Goal: Task Accomplishment & Management: Use online tool/utility

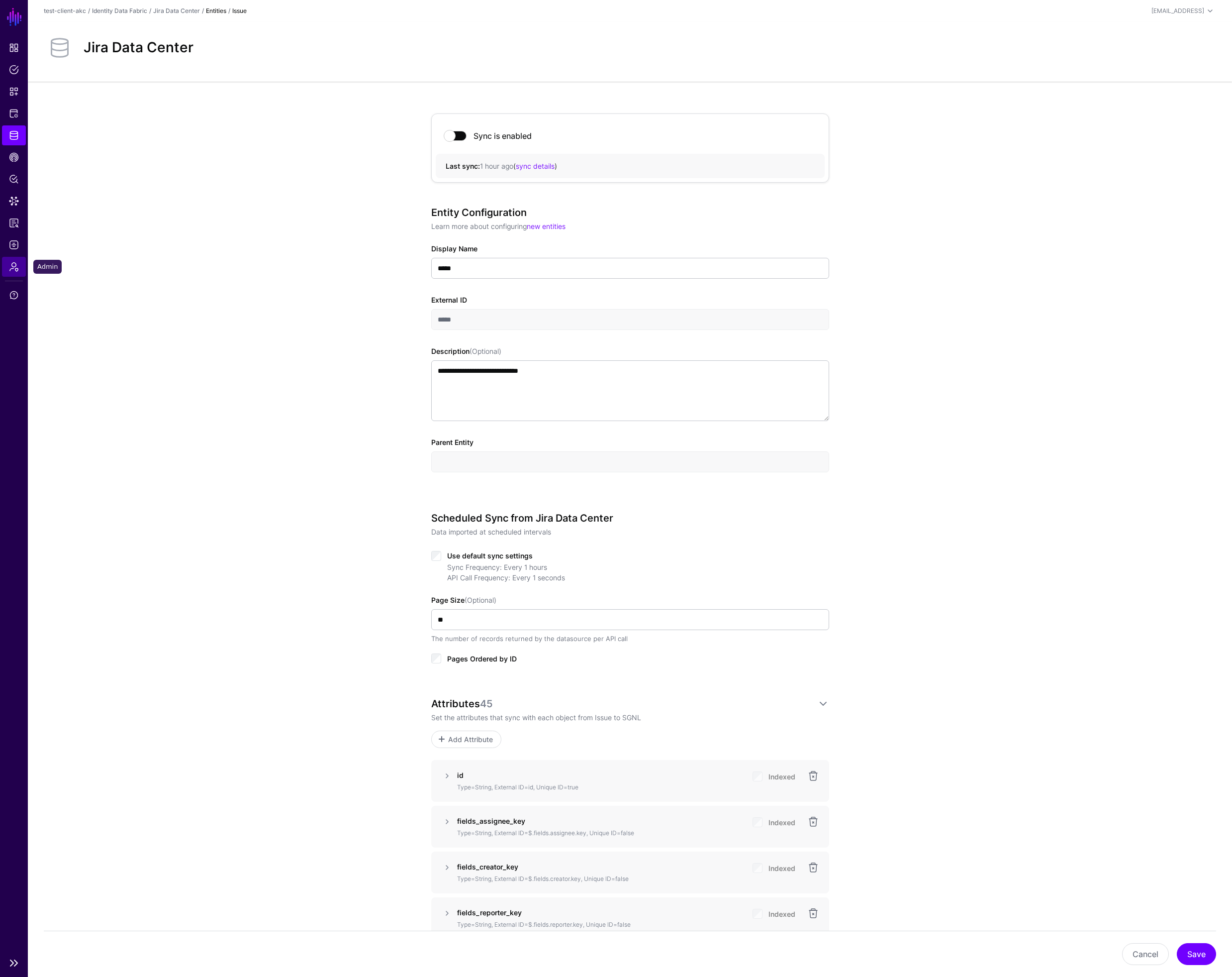
click at [13, 267] on span "Admin" at bounding box center [13, 266] width 10 height 10
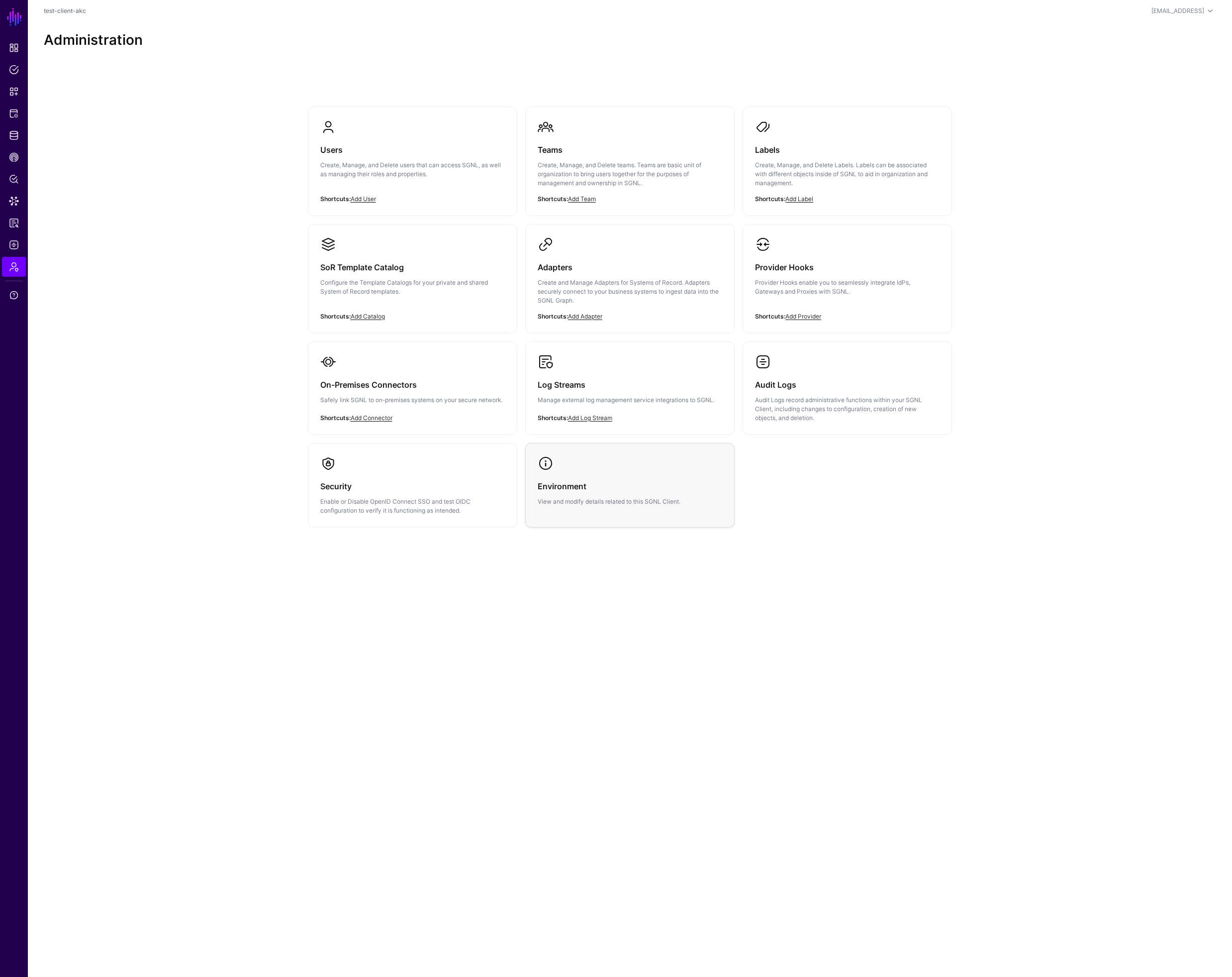
click at [573, 491] on h3 "Environment" at bounding box center [629, 486] width 184 height 14
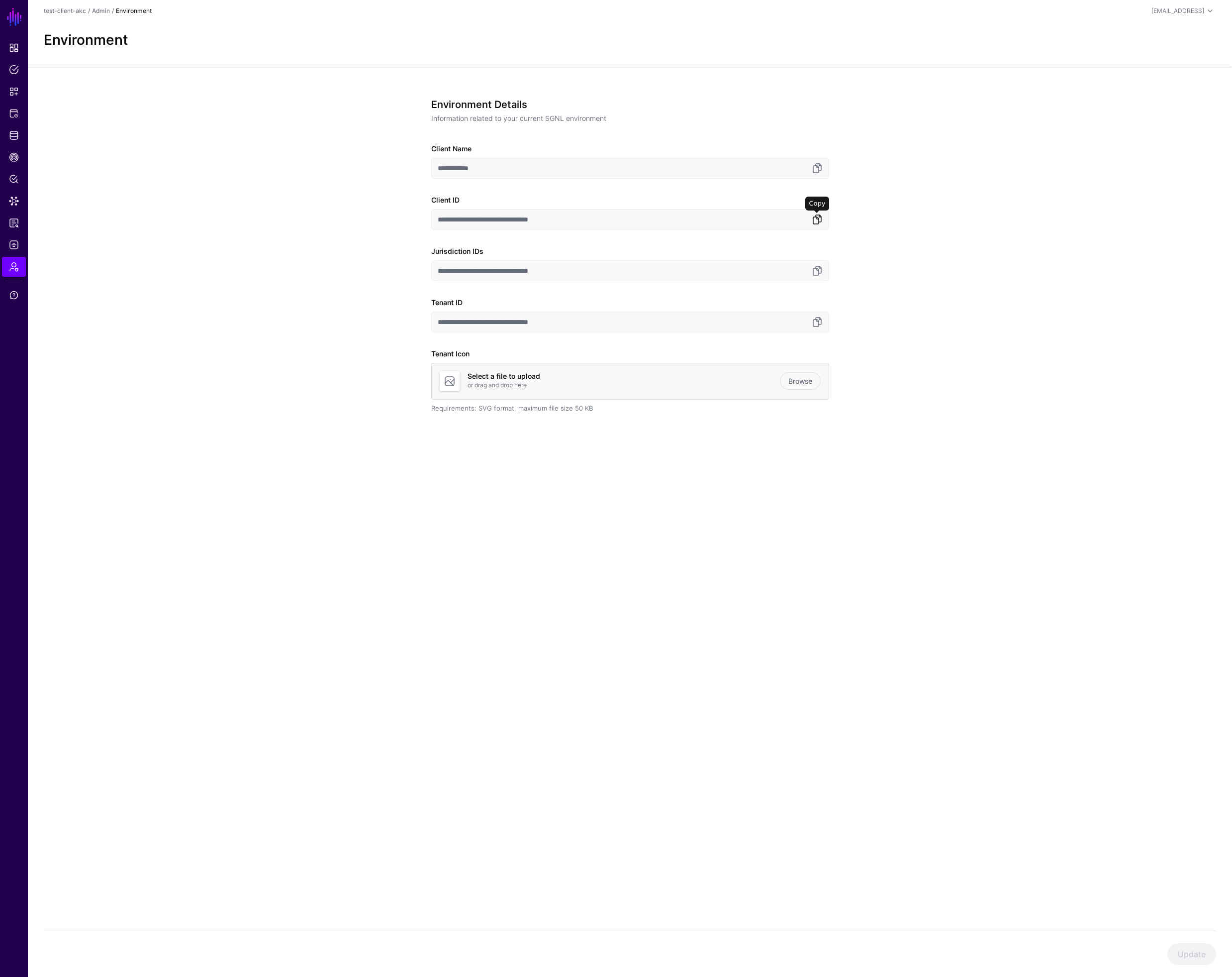
click at [821, 220] on link at bounding box center [817, 220] width 12 height 12
click at [12, 137] on span "Identity Data Fabric" at bounding box center [13, 135] width 10 height 10
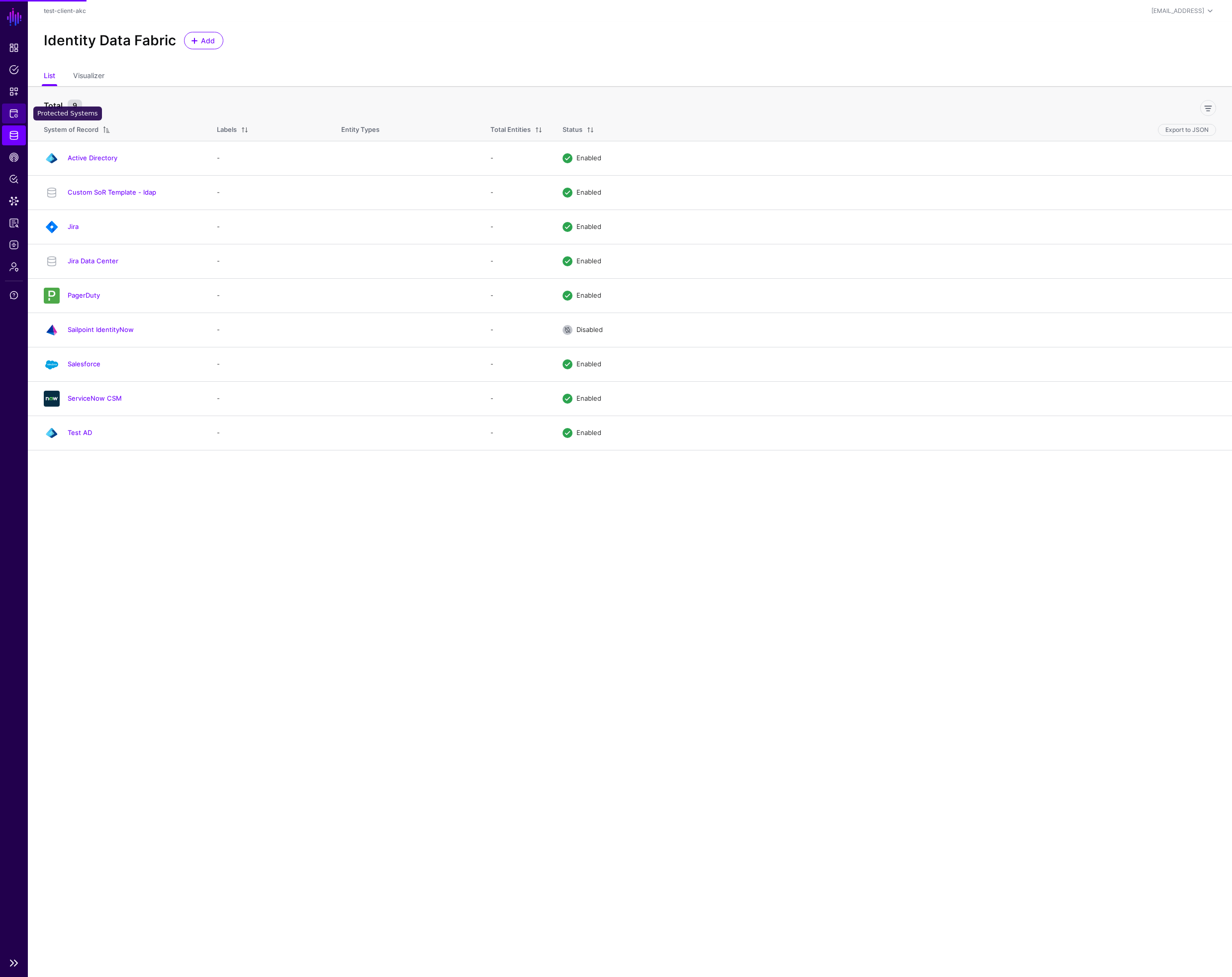
click at [13, 116] on span "Protected Systems" at bounding box center [13, 113] width 10 height 10
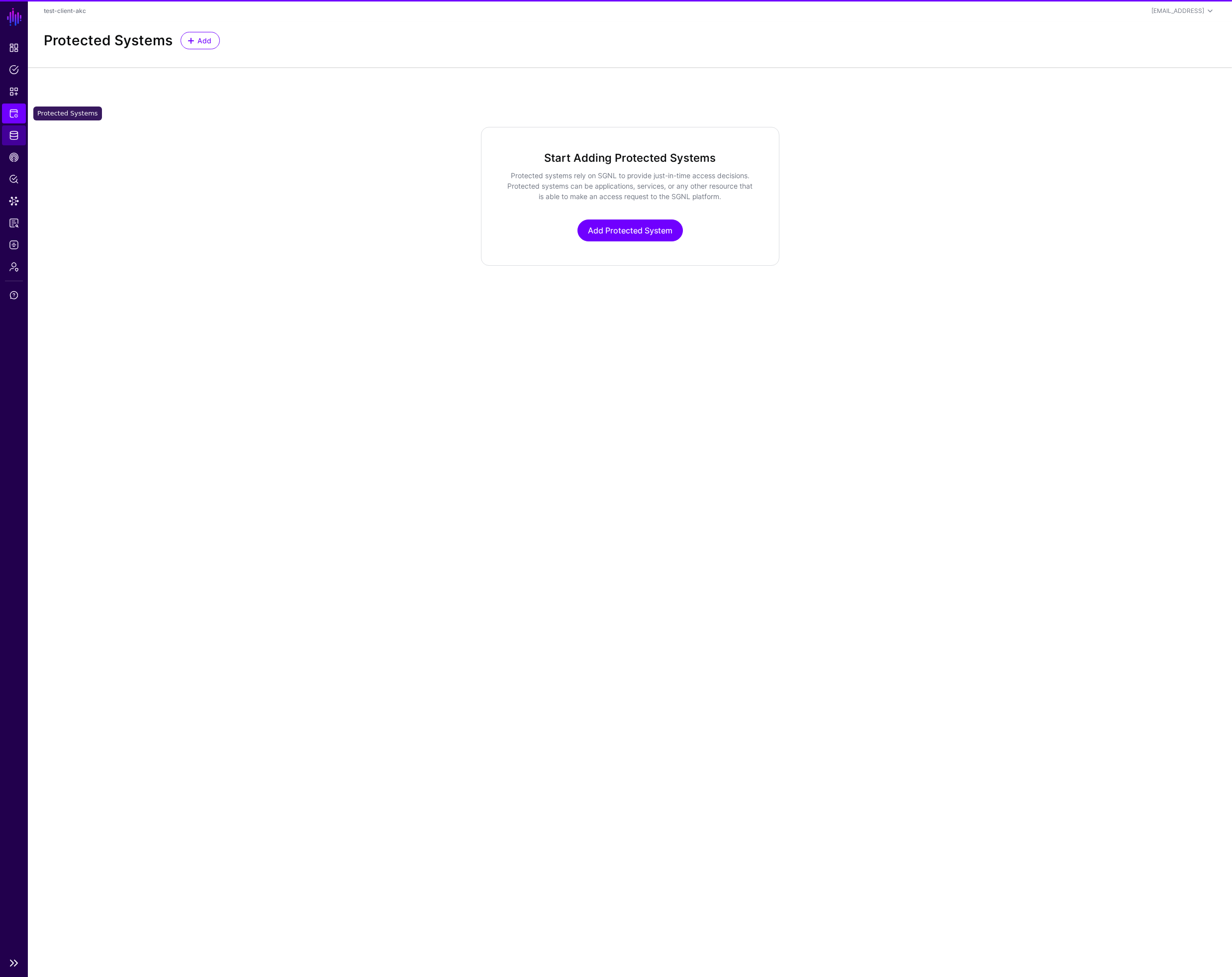
click at [15, 136] on span "Identity Data Fabric" at bounding box center [13, 135] width 10 height 10
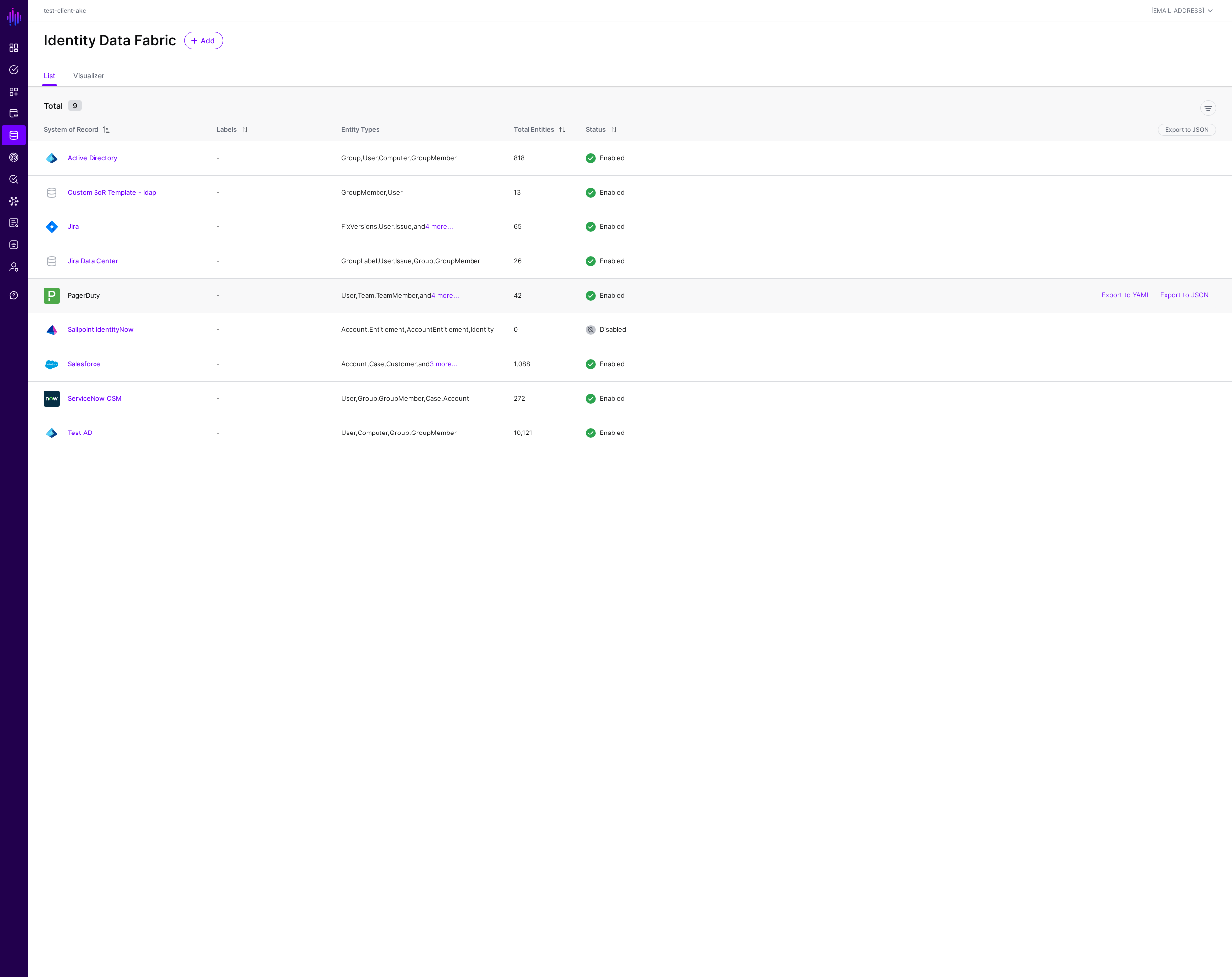
click at [86, 295] on link "PagerDuty" at bounding box center [84, 295] width 33 height 8
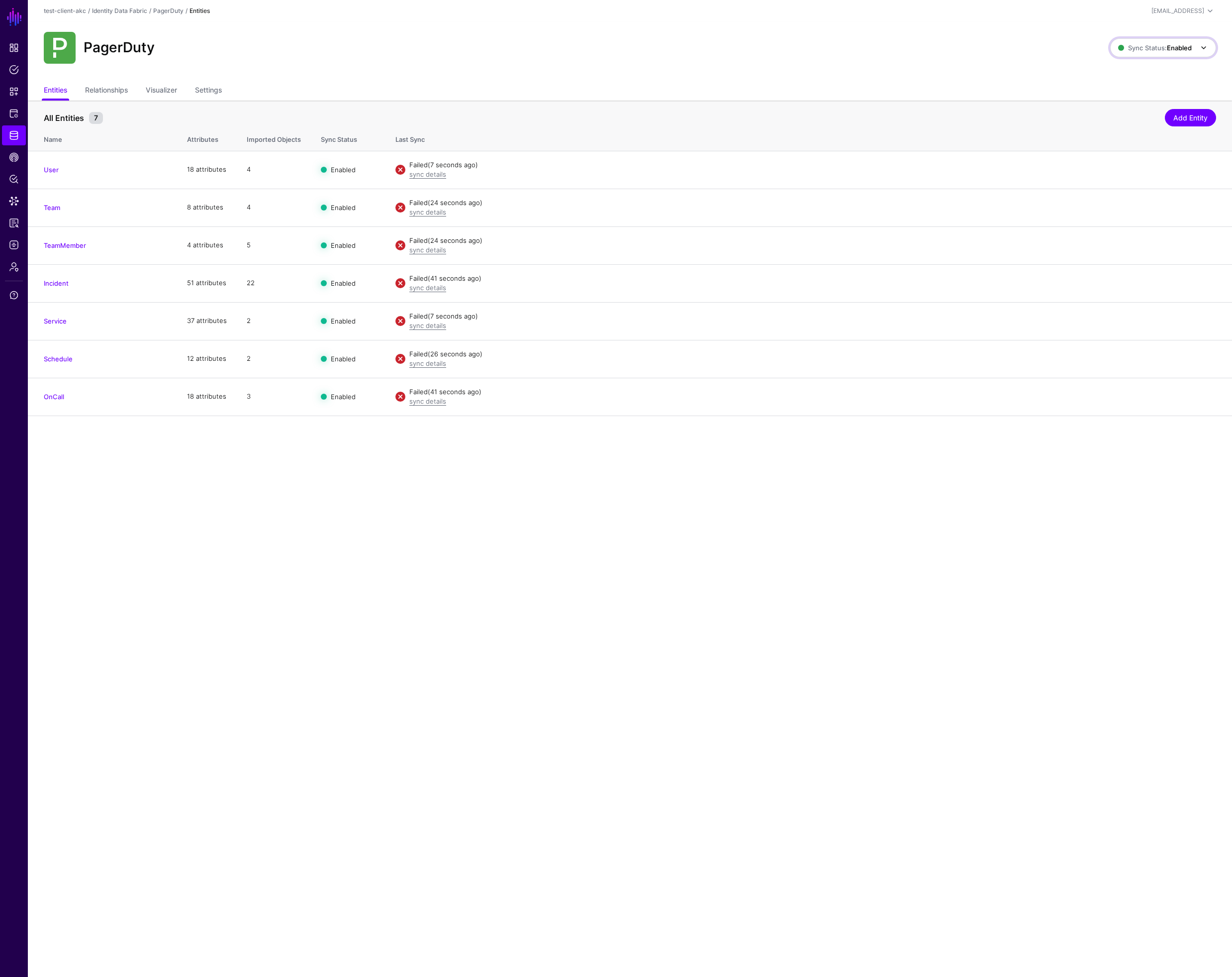
click at [1166, 45] on span "Sync Status: Enabled" at bounding box center [1155, 48] width 74 height 8
click at [1144, 78] on span "Syncing active for all configured entities that are enabled" at bounding box center [1157, 86] width 102 height 17
click at [1144, 78] on div "PagerDuty Sync Status: Enabled Enabled Syncing active for all configured entiti…" at bounding box center [630, 52] width 1204 height 60
click at [1146, 44] on span "Sync Status: Enabled" at bounding box center [1155, 48] width 74 height 8
click at [1136, 119] on span "Syncing inactive for all configured entities" at bounding box center [1157, 124] width 102 height 17
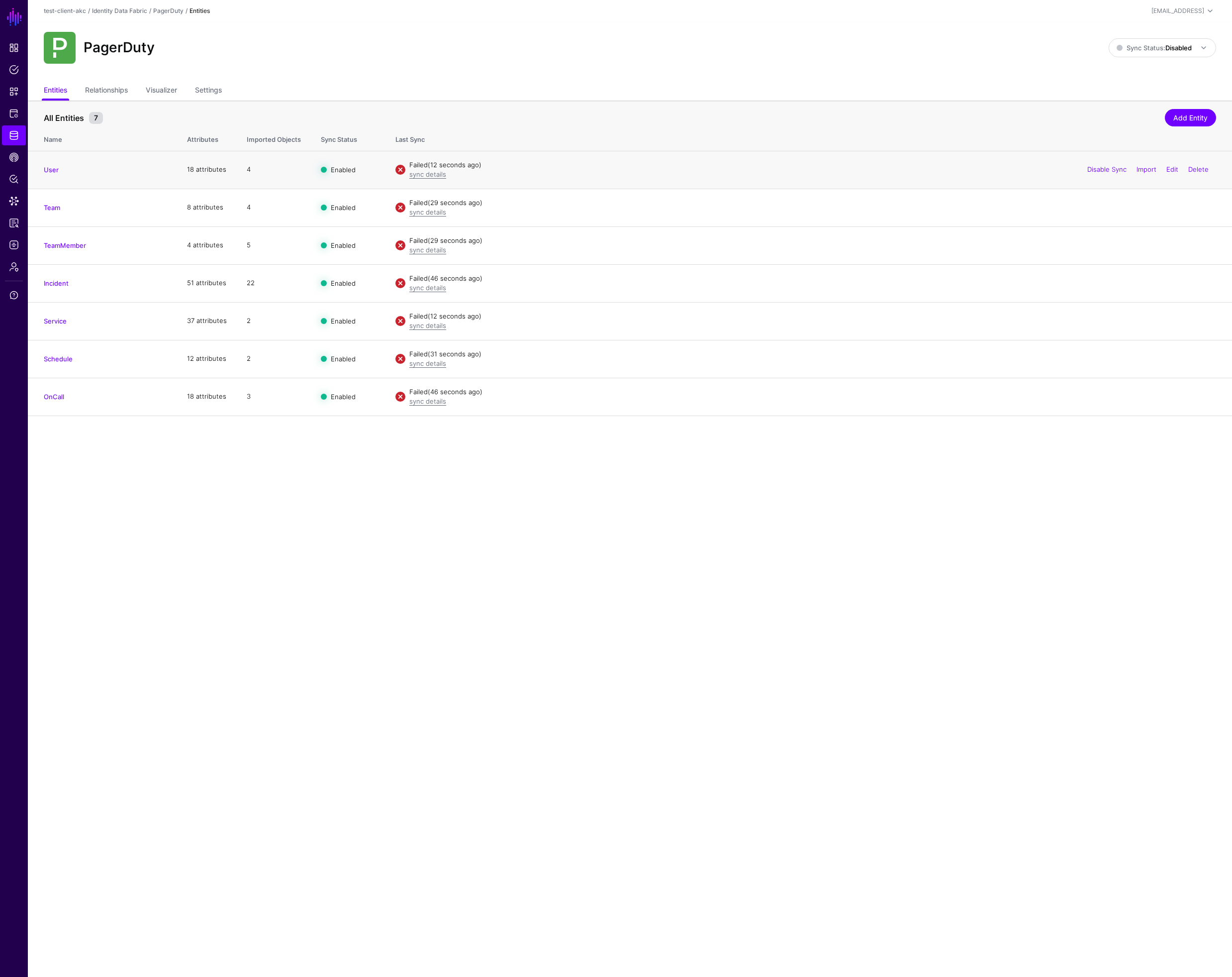
click at [1106, 174] on div "Disable Sync Import Edit Delete" at bounding box center [1148, 169] width 136 height 25
click at [1106, 212] on div "Disable Sync Import Edit Delete" at bounding box center [1148, 207] width 136 height 25
click at [1104, 208] on link "Disable Sync" at bounding box center [1106, 207] width 39 height 8
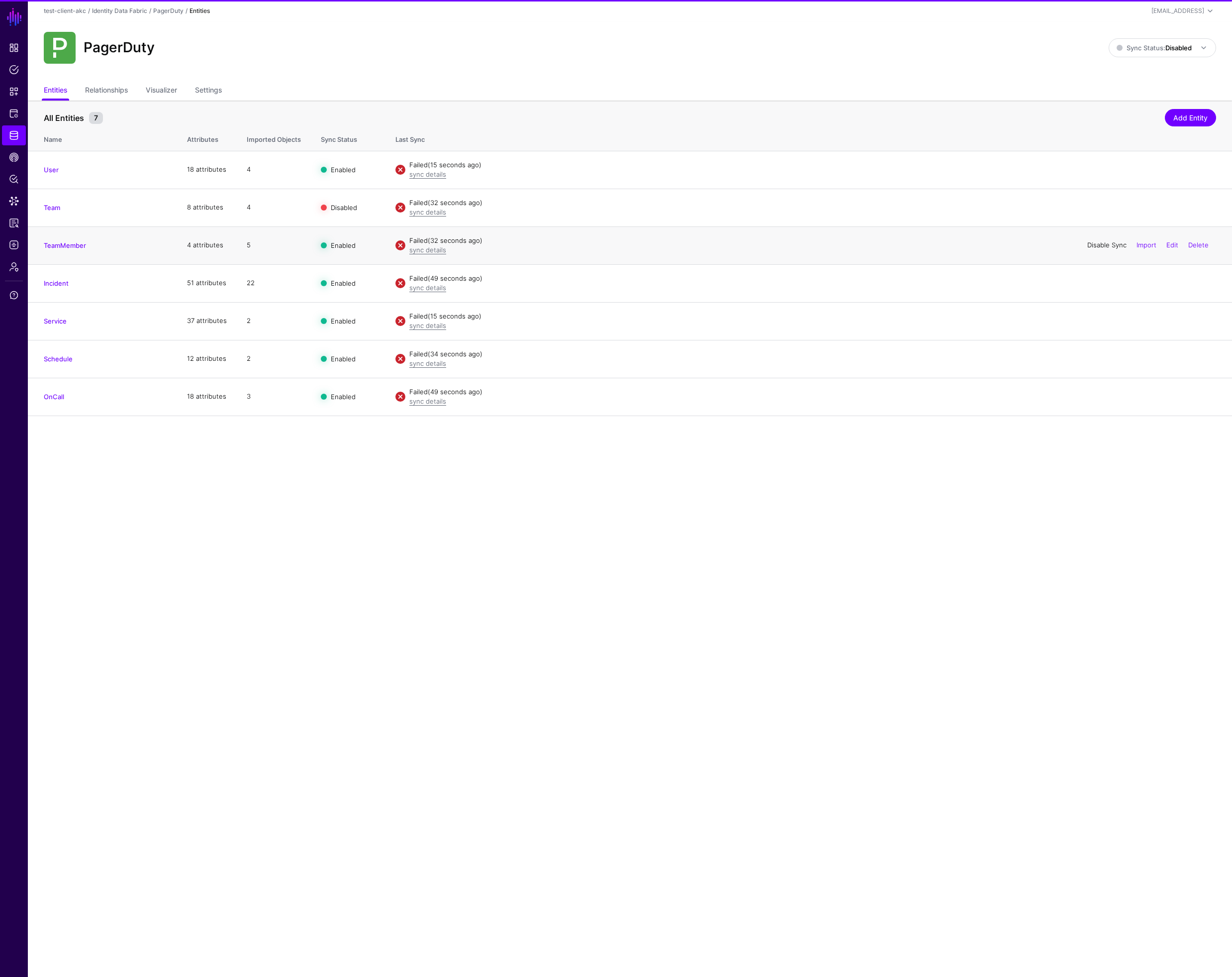
click at [1102, 242] on link "Disable Sync" at bounding box center [1106, 245] width 39 height 8
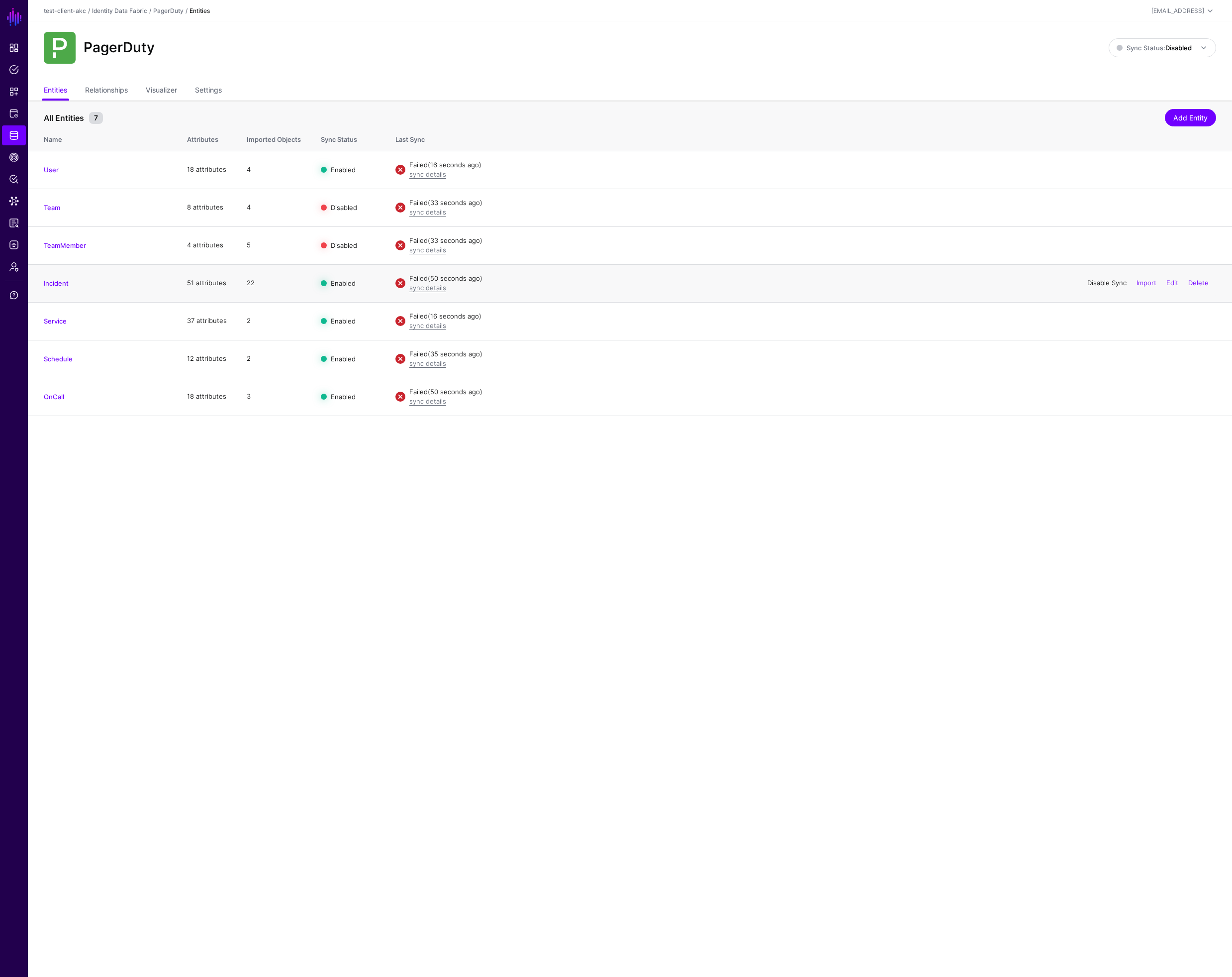
click at [1101, 280] on link "Disable Sync" at bounding box center [1106, 283] width 39 height 8
click at [1099, 321] on link "Disable Sync" at bounding box center [1106, 321] width 39 height 8
click at [1099, 360] on link "Disable Sync" at bounding box center [1106, 358] width 39 height 8
click at [1101, 393] on link "Disable Sync" at bounding box center [1106, 396] width 39 height 8
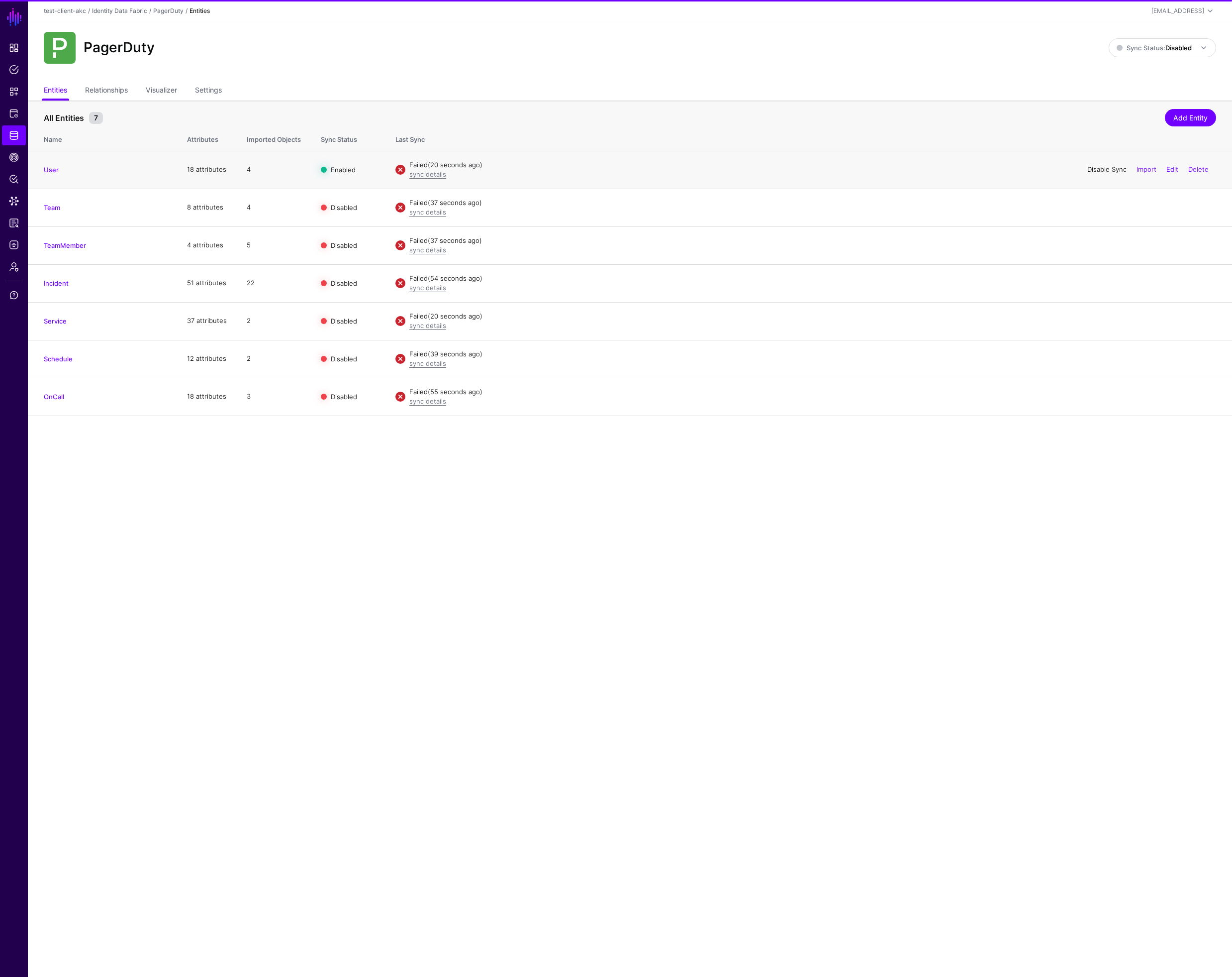
click at [1103, 168] on link "Disable Sync" at bounding box center [1106, 169] width 39 height 8
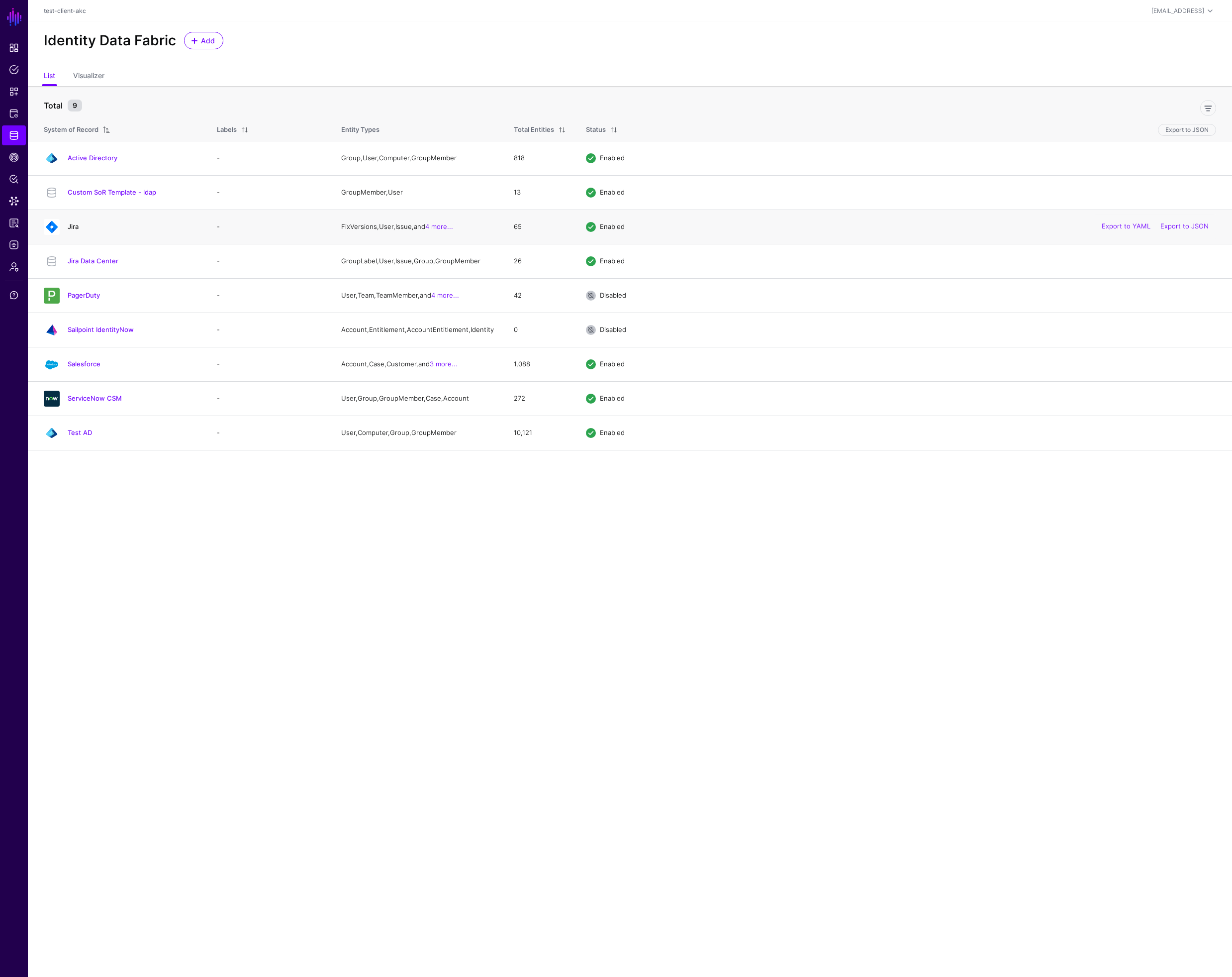
click at [76, 228] on link "Jira" at bounding box center [73, 226] width 11 height 8
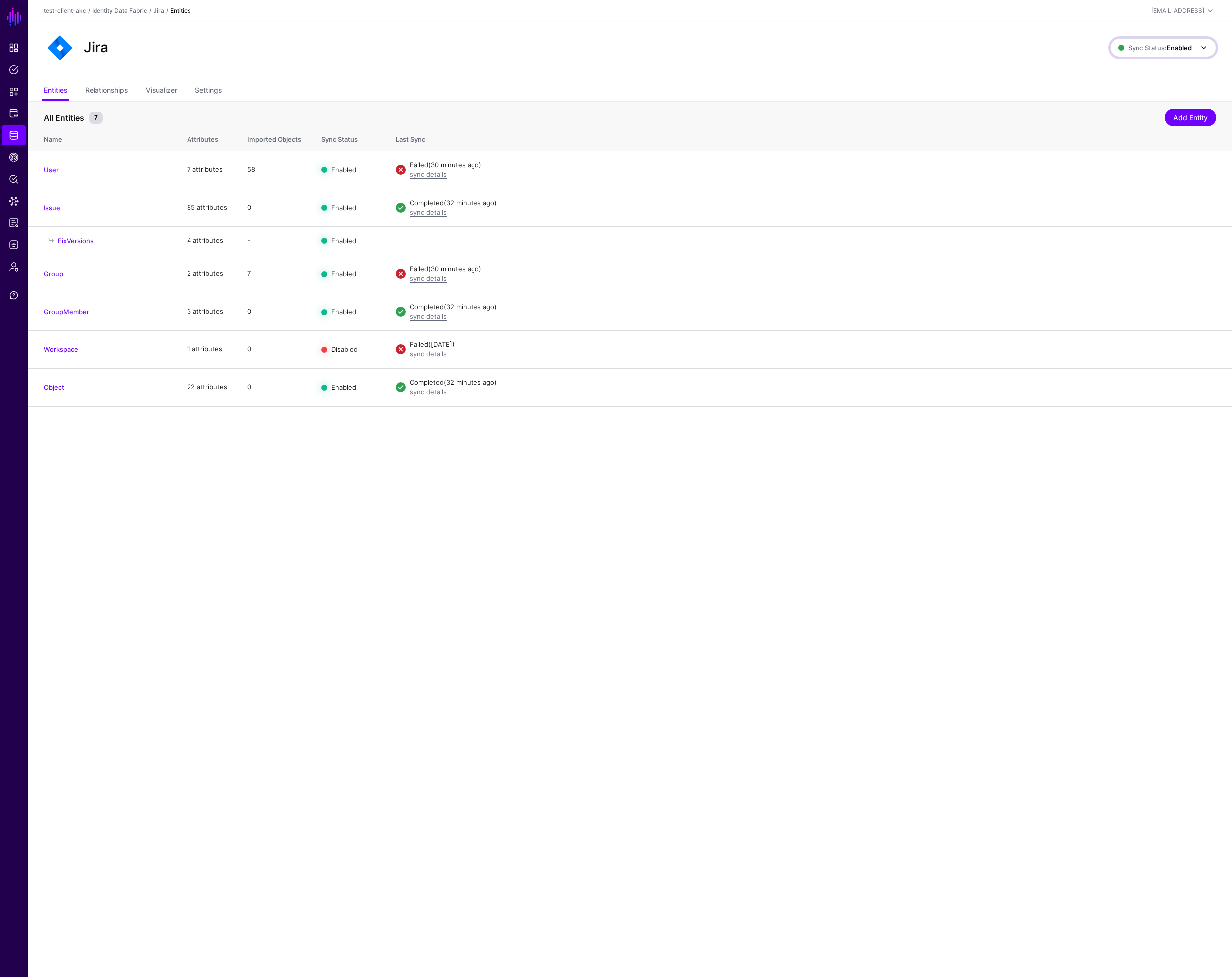
click at [1138, 49] on span "Sync Status: Enabled" at bounding box center [1155, 48] width 74 height 8
click at [1123, 113] on span "Disabled Syncing inactive for all configured entities" at bounding box center [1152, 119] width 111 height 33
click at [1097, 168] on link "Disable Sync" at bounding box center [1106, 169] width 39 height 8
click at [1097, 209] on link "Disable Sync" at bounding box center [1106, 207] width 39 height 8
click at [1098, 274] on link "Disable Sync" at bounding box center [1106, 273] width 39 height 8
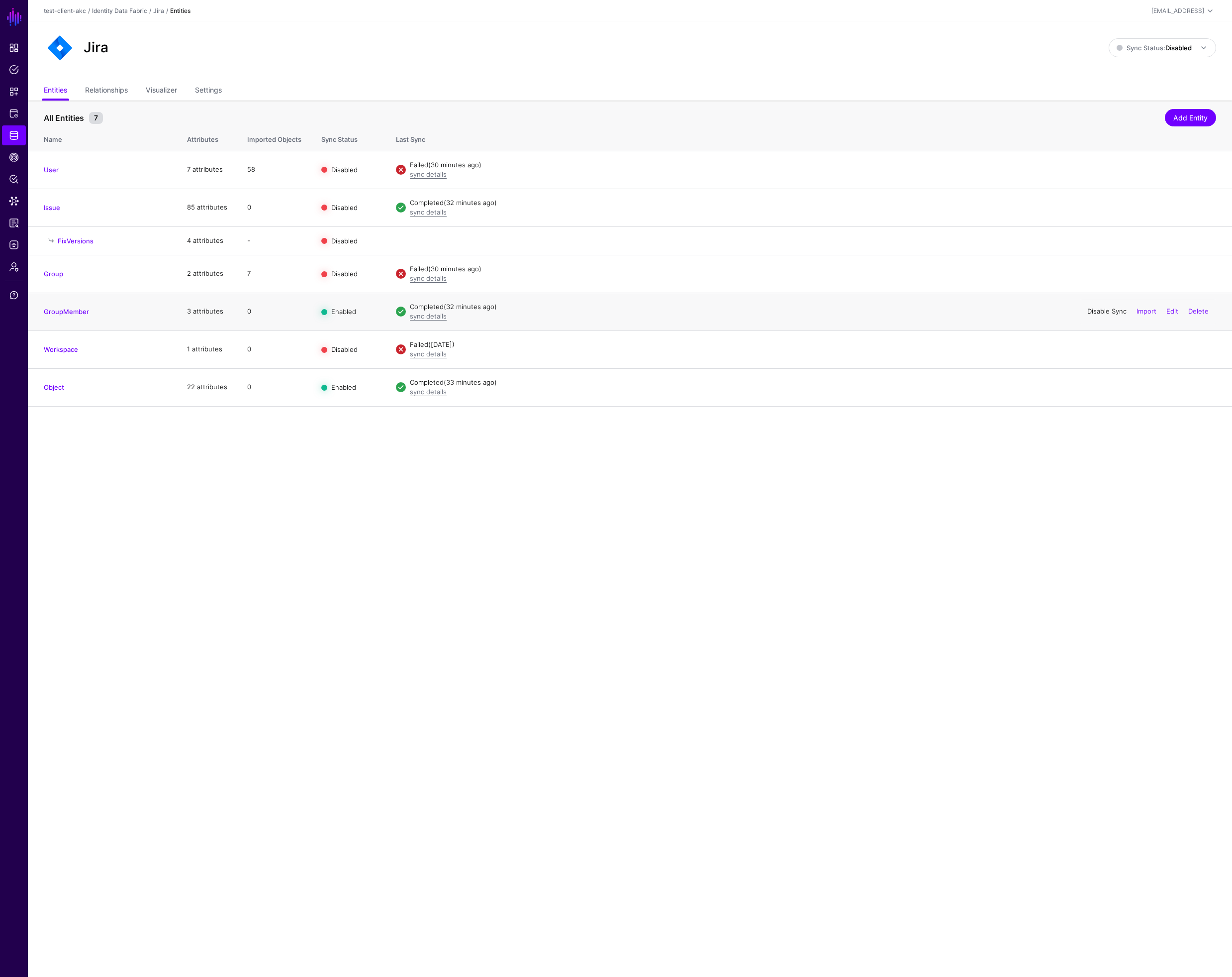
click at [1098, 311] on link "Disable Sync" at bounding box center [1106, 311] width 39 height 8
drag, startPoint x: 1097, startPoint y: 351, endPoint x: 1086, endPoint y: 405, distance: 55.1
click at [1086, 405] on tbody "User 7 attributes 58 Disabled Failed (30 minutes ago) sync details Enable Sync …" at bounding box center [630, 279] width 1204 height 256
click at [1095, 387] on link "Disable Sync" at bounding box center [1106, 387] width 39 height 8
click at [11, 133] on span "Identity Data Fabric" at bounding box center [13, 135] width 10 height 10
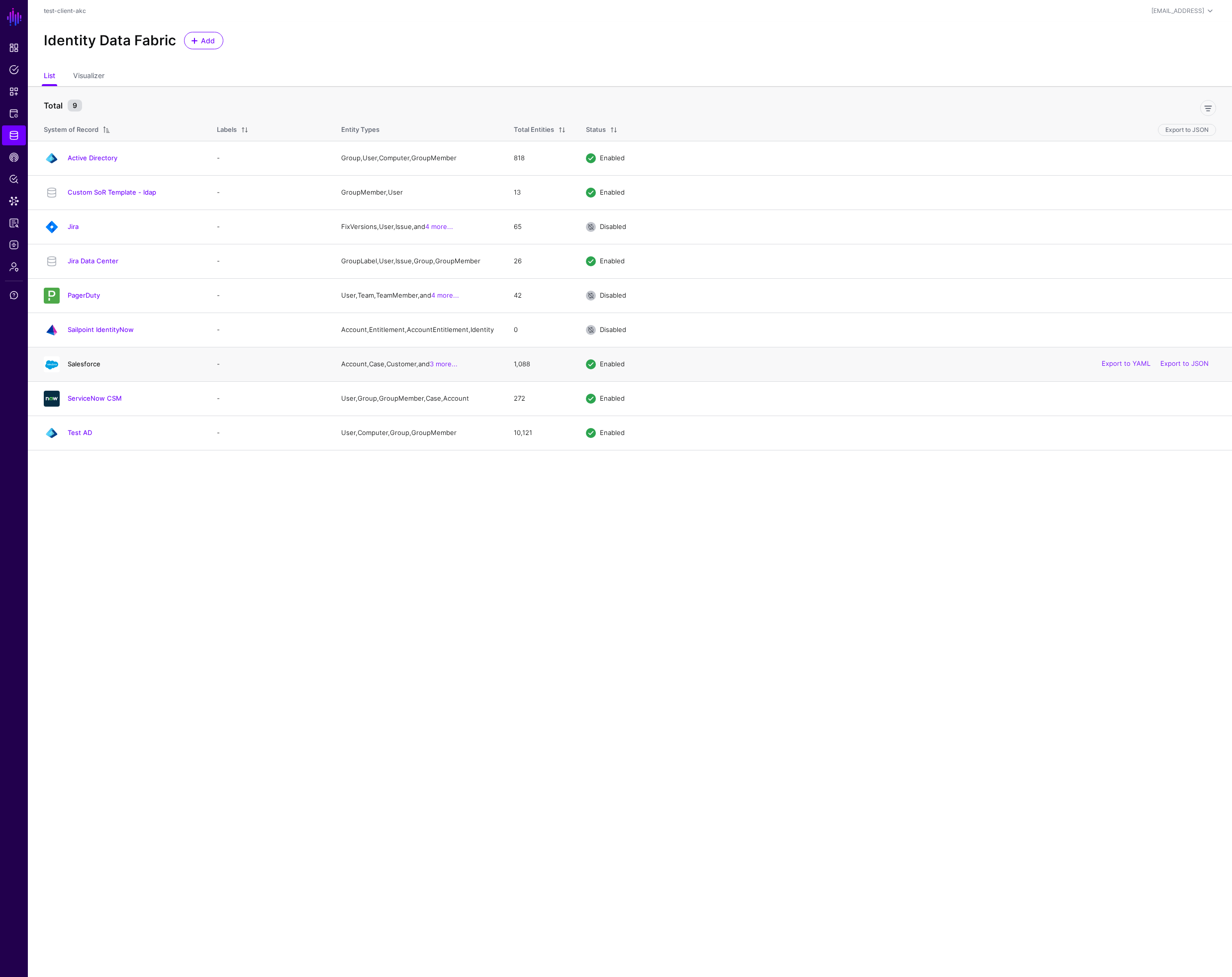
click at [86, 368] on link "Salesforce" at bounding box center [84, 364] width 33 height 8
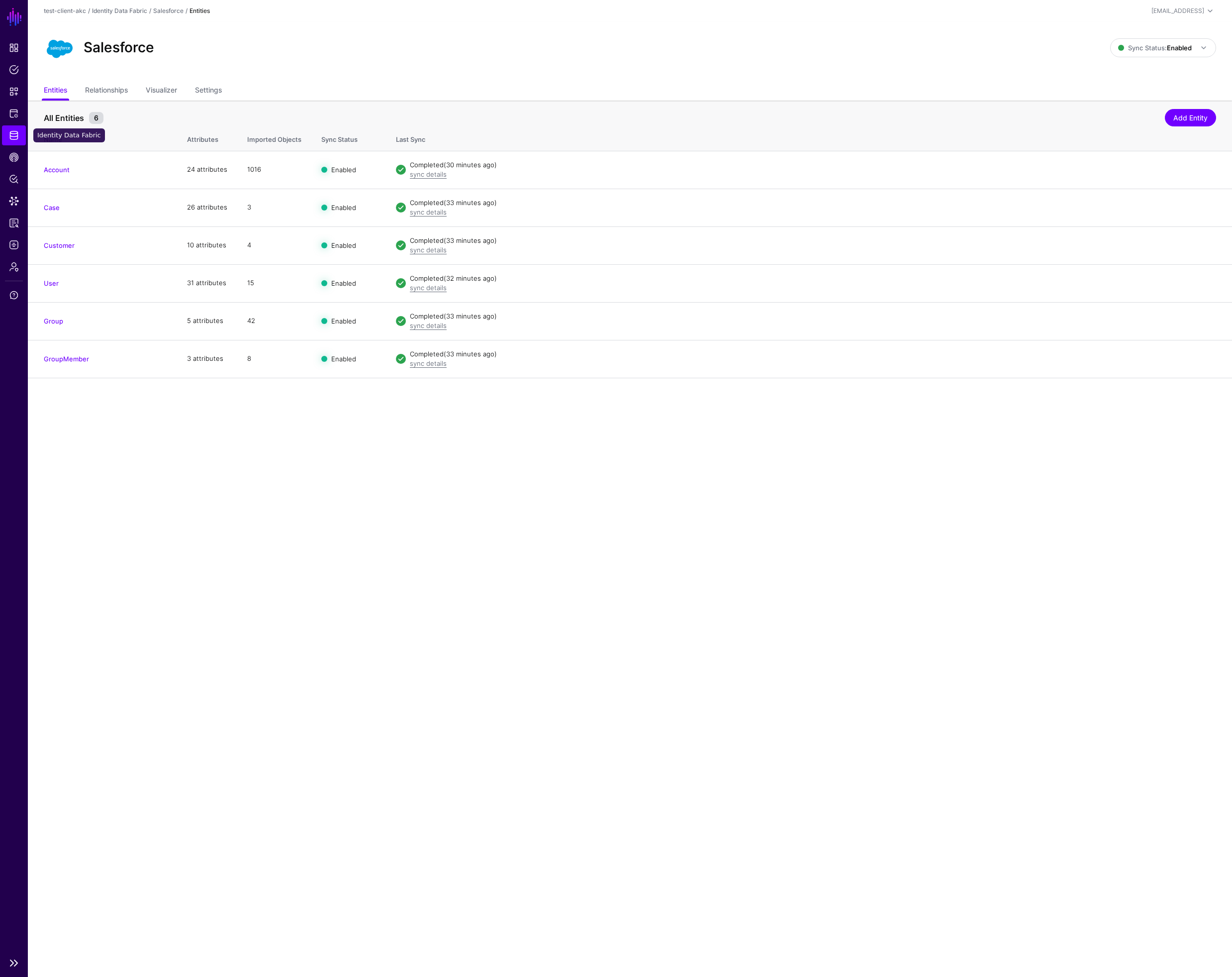
click at [13, 134] on span "Identity Data Fabric" at bounding box center [13, 135] width 10 height 10
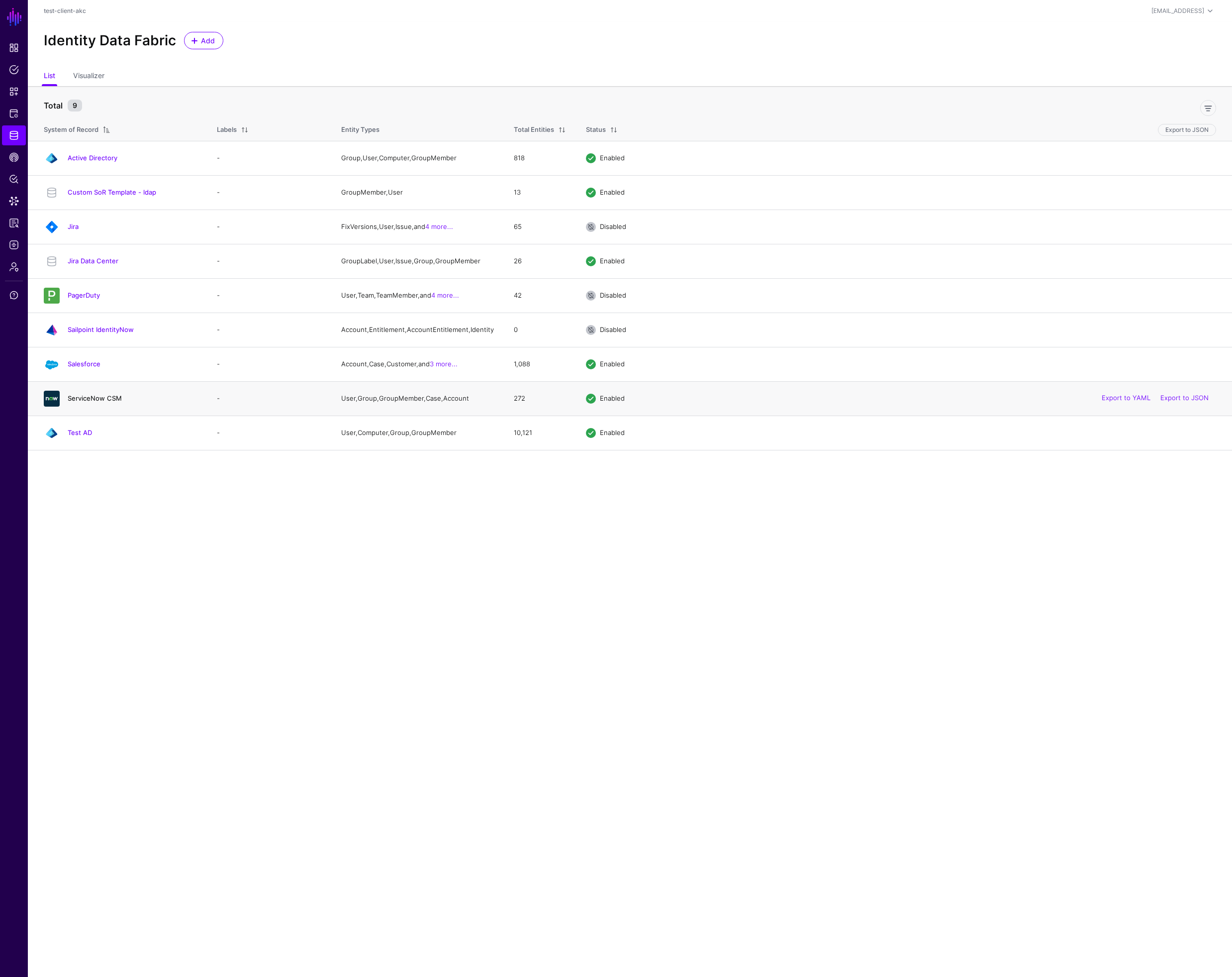
click at [106, 402] on link "ServiceNow CSM" at bounding box center [94, 398] width 54 height 8
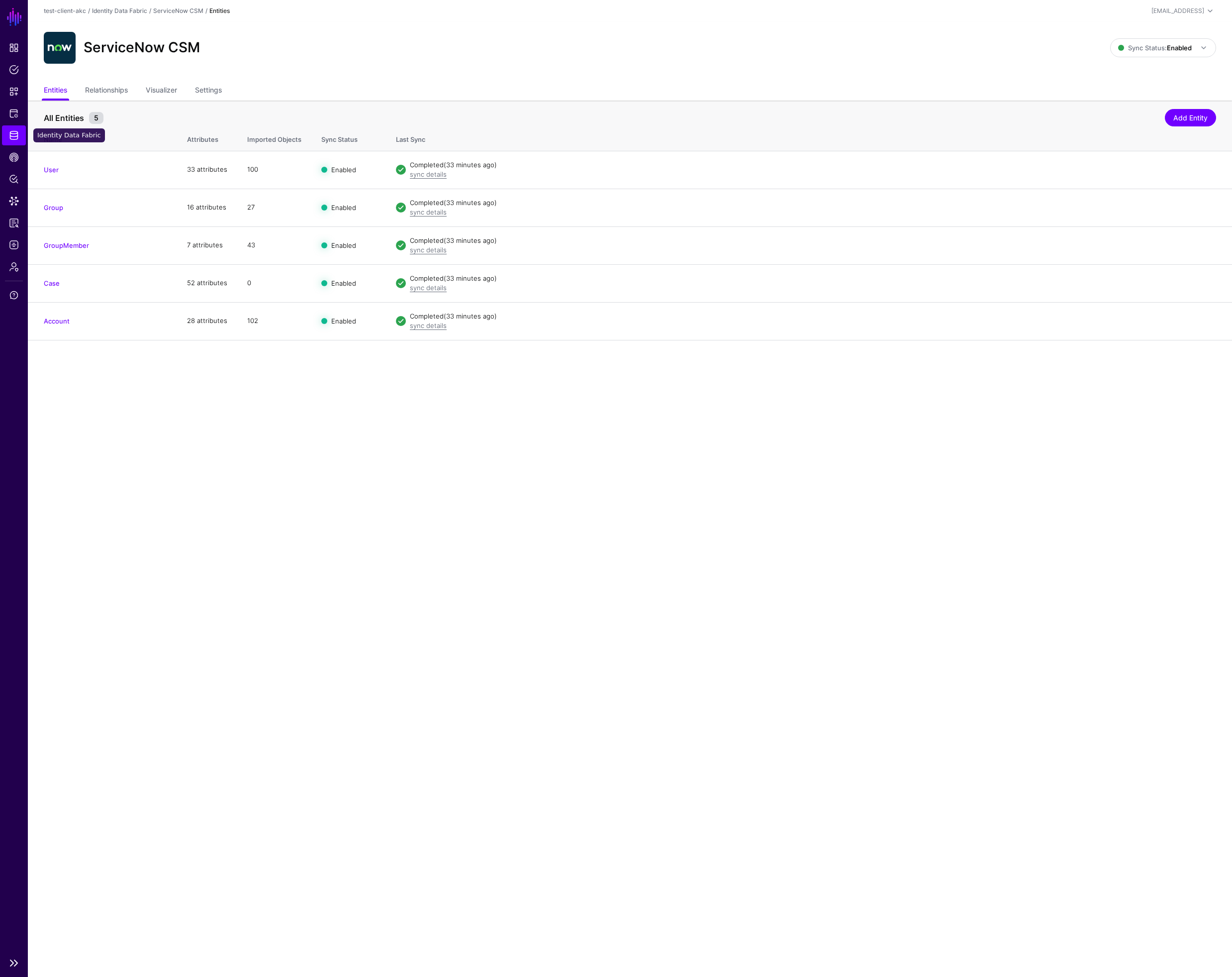
click at [15, 135] on span "Identity Data Fabric" at bounding box center [13, 135] width 10 height 10
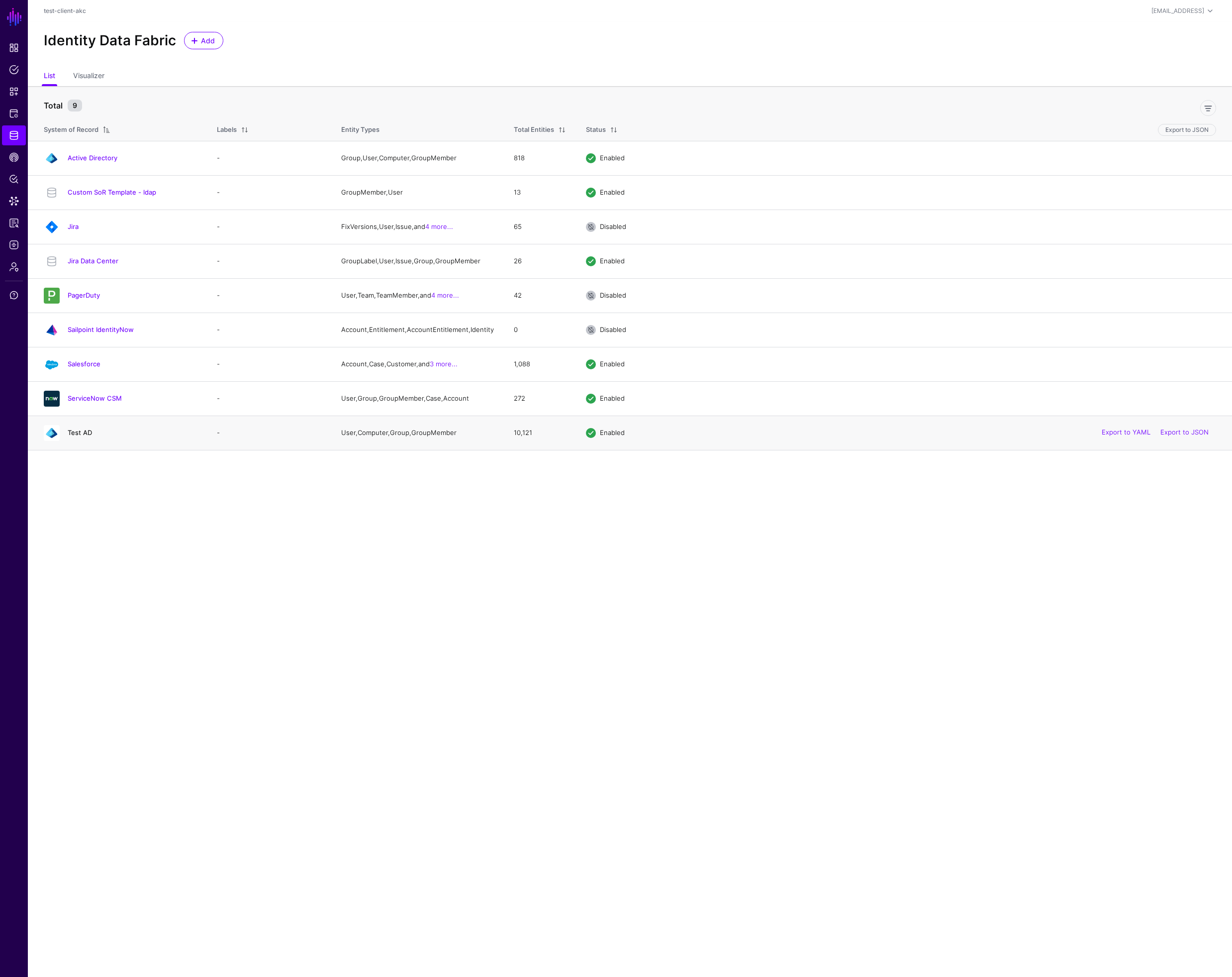
click at [86, 437] on link "Test AD" at bounding box center [80, 433] width 25 height 8
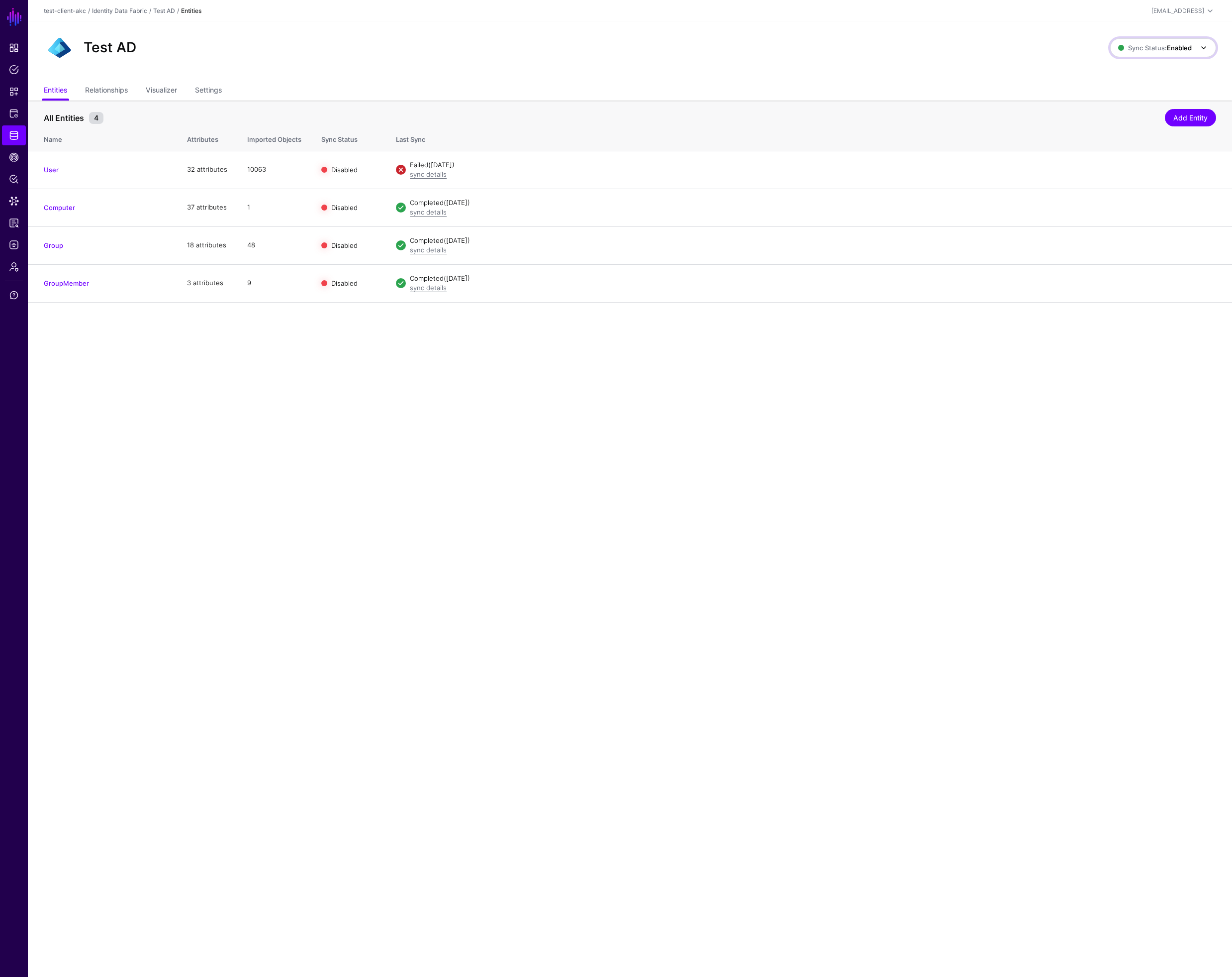
click at [1150, 45] on span "Sync Status: Enabled" at bounding box center [1155, 48] width 74 height 8
click at [1116, 104] on span "Disabled Syncing inactive for all configured entities" at bounding box center [1152, 119] width 111 height 33
click at [11, 133] on span "Identity Data Fabric" at bounding box center [13, 135] width 10 height 10
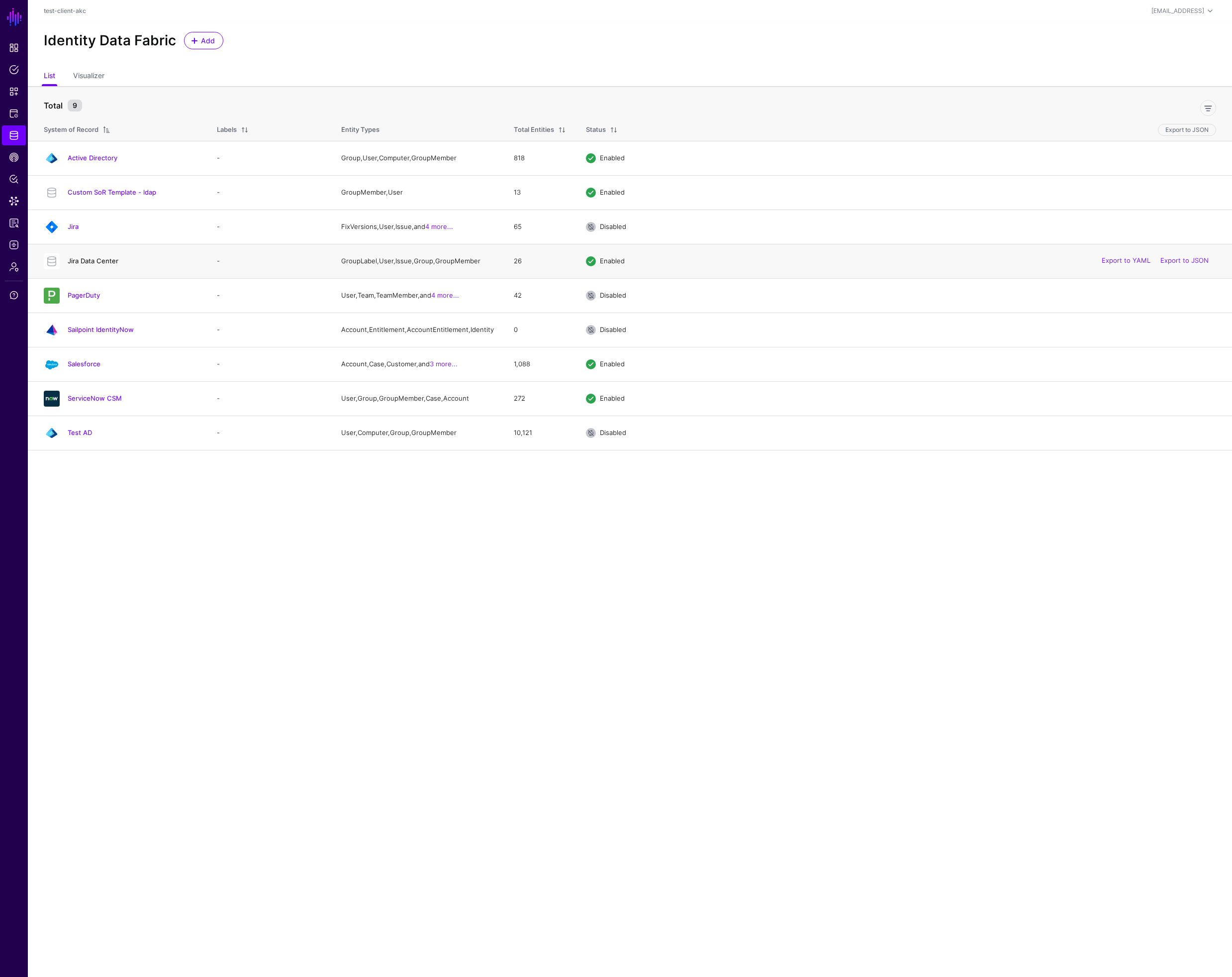
click at [94, 265] on link "Jira Data Center" at bounding box center [93, 261] width 51 height 8
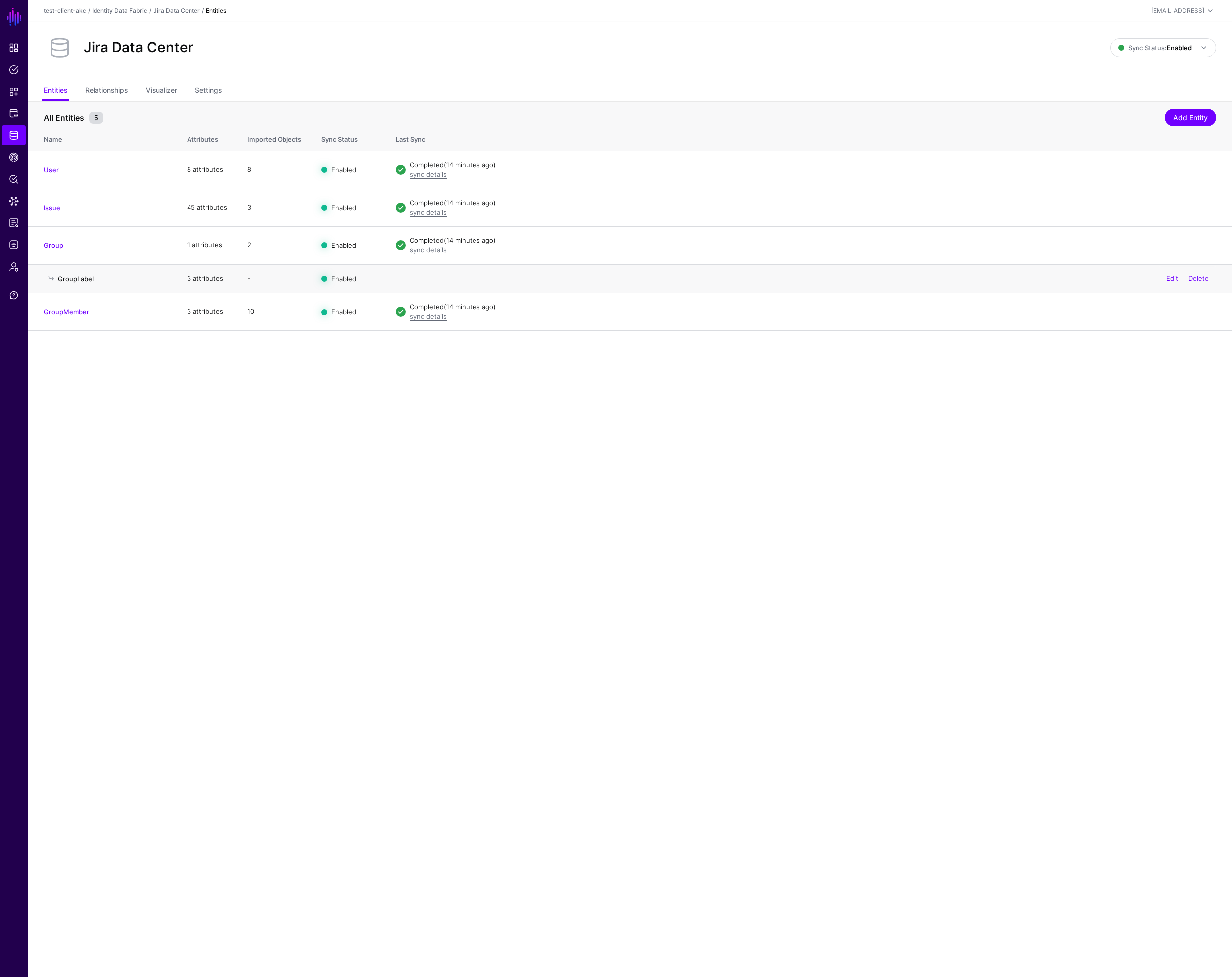
click at [84, 278] on link "GroupLabel" at bounding box center [76, 279] width 36 height 8
click at [1100, 168] on link "Disable Sync" at bounding box center [1106, 169] width 39 height 8
click at [1099, 209] on link "Disable Sync" at bounding box center [1106, 207] width 39 height 8
click at [1089, 313] on link "Disable Sync" at bounding box center [1106, 311] width 39 height 8
click at [436, 250] on link "sync details" at bounding box center [428, 250] width 37 height 8
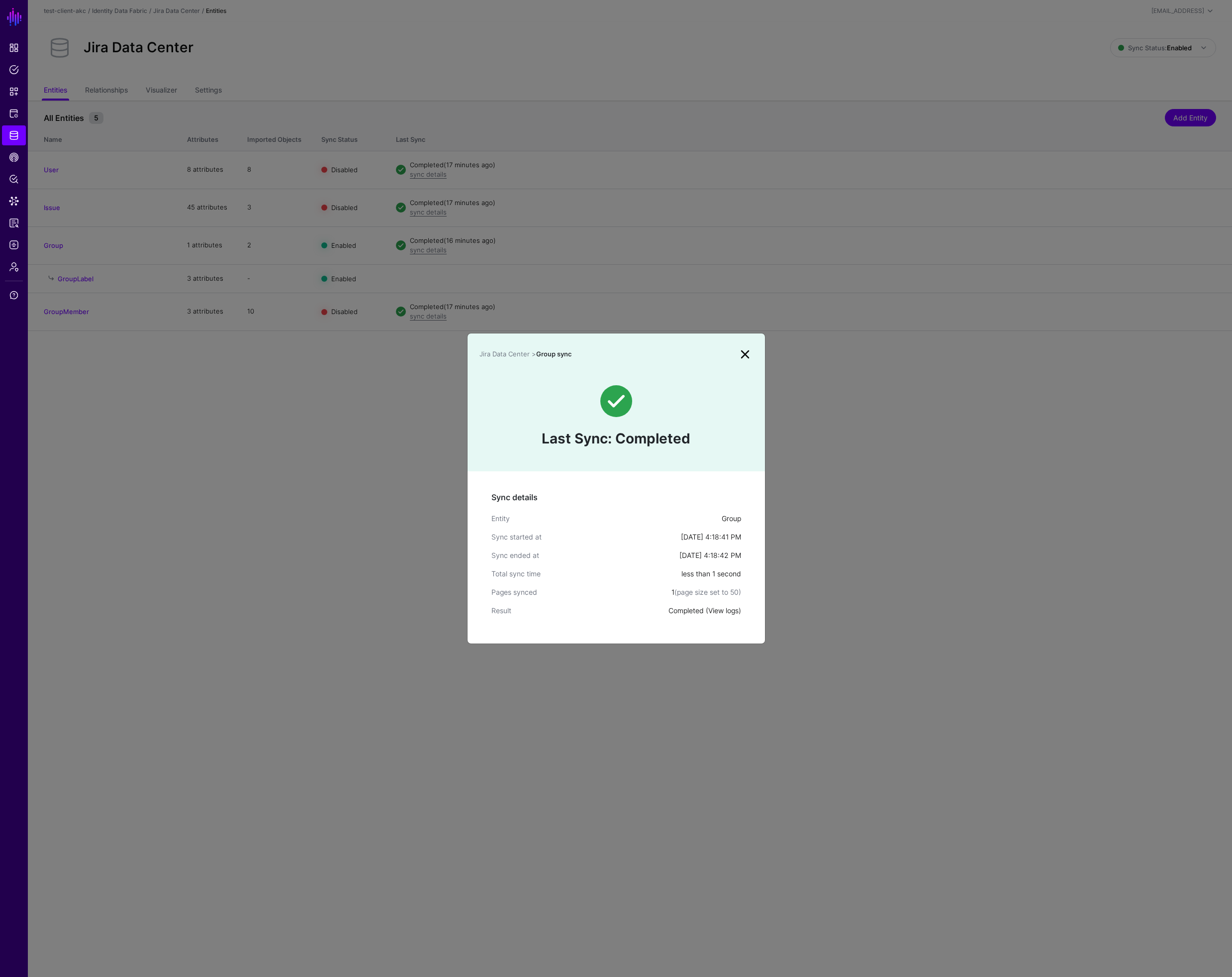
click at [718, 610] on link "View logs" at bounding box center [724, 610] width 31 height 9
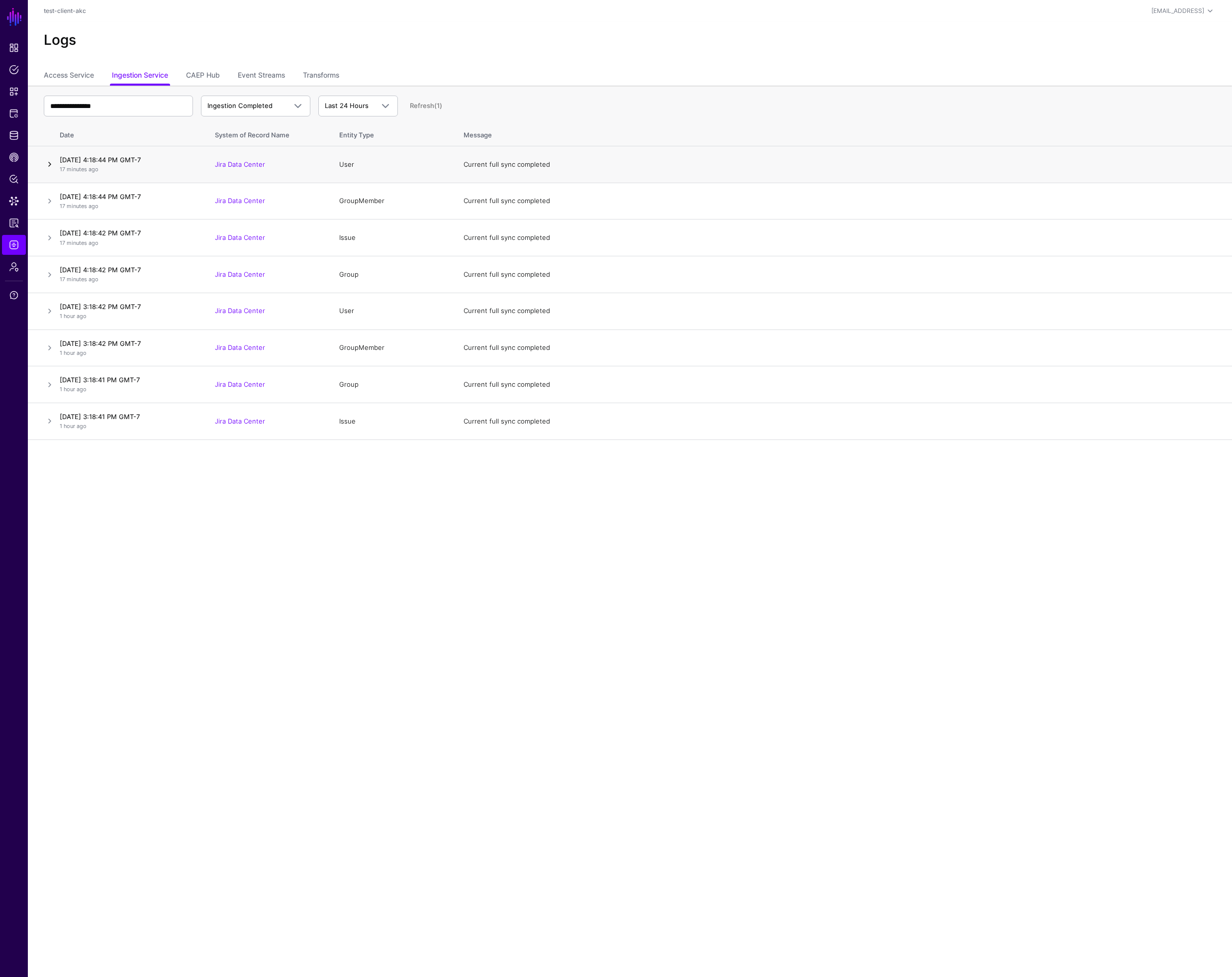
click at [49, 164] on link at bounding box center [50, 164] width 12 height 12
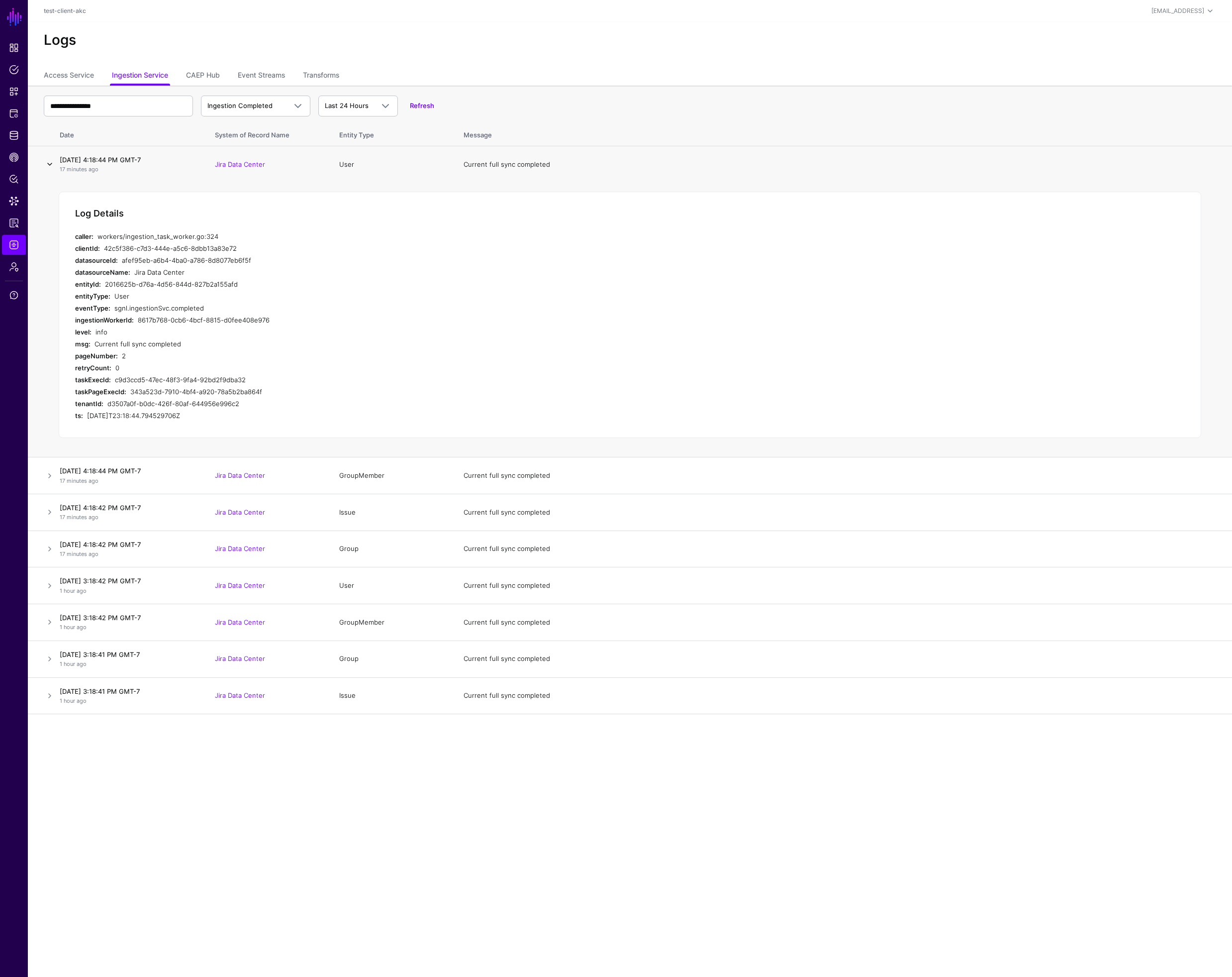
click at [49, 164] on link at bounding box center [50, 164] width 12 height 12
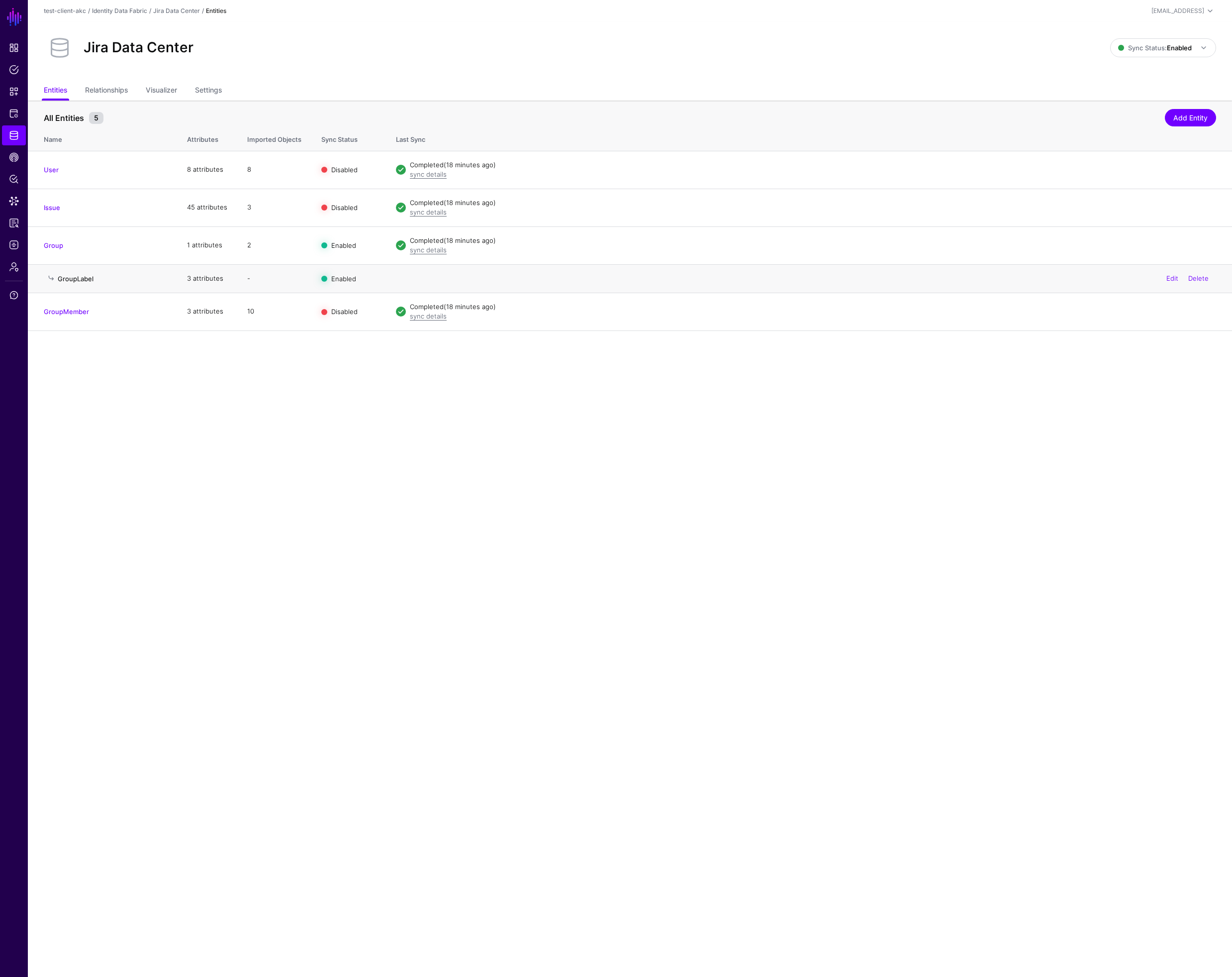
click at [82, 281] on link "GroupLabel" at bounding box center [76, 279] width 36 height 8
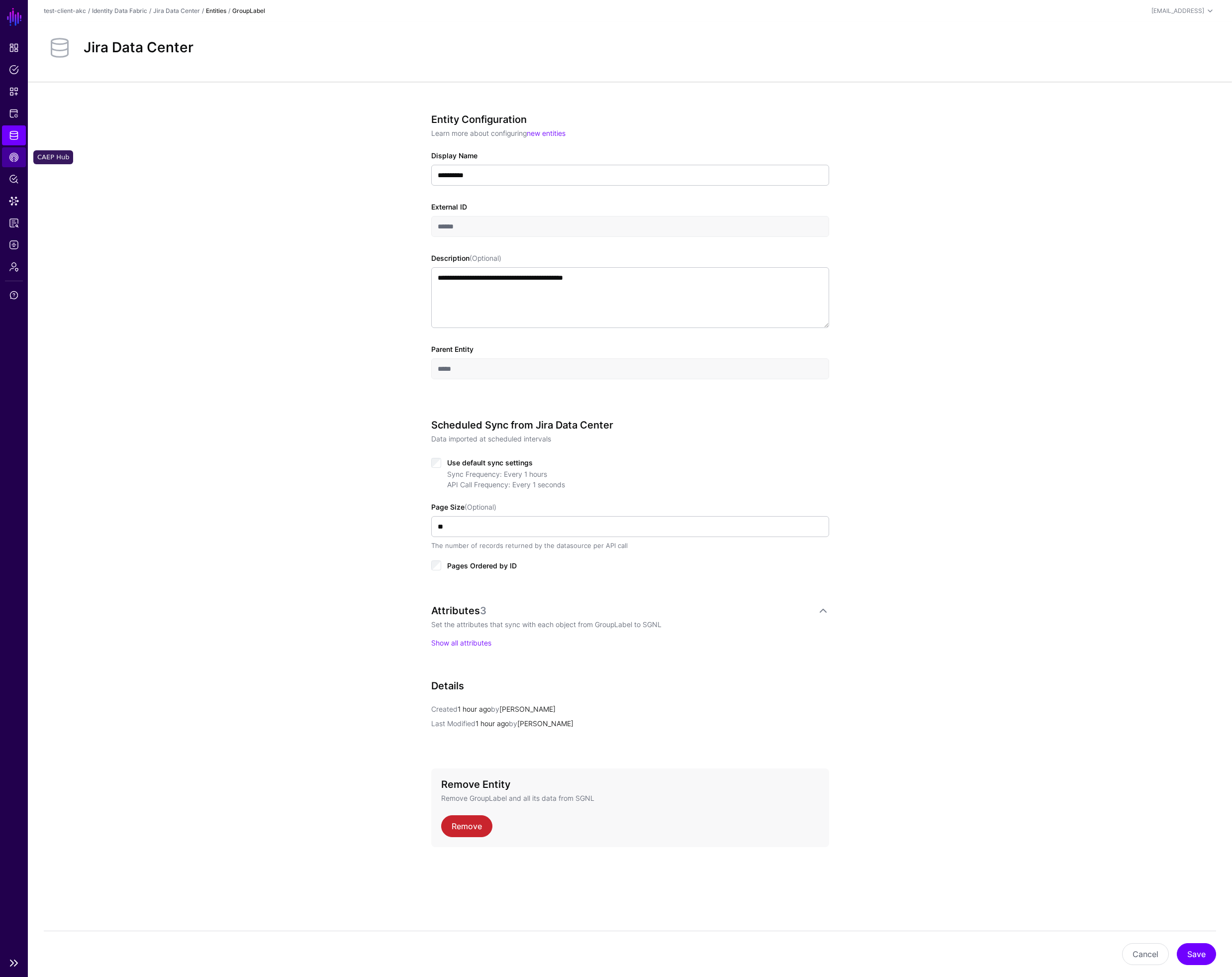
click at [16, 158] on span "CAEP Hub" at bounding box center [13, 157] width 10 height 10
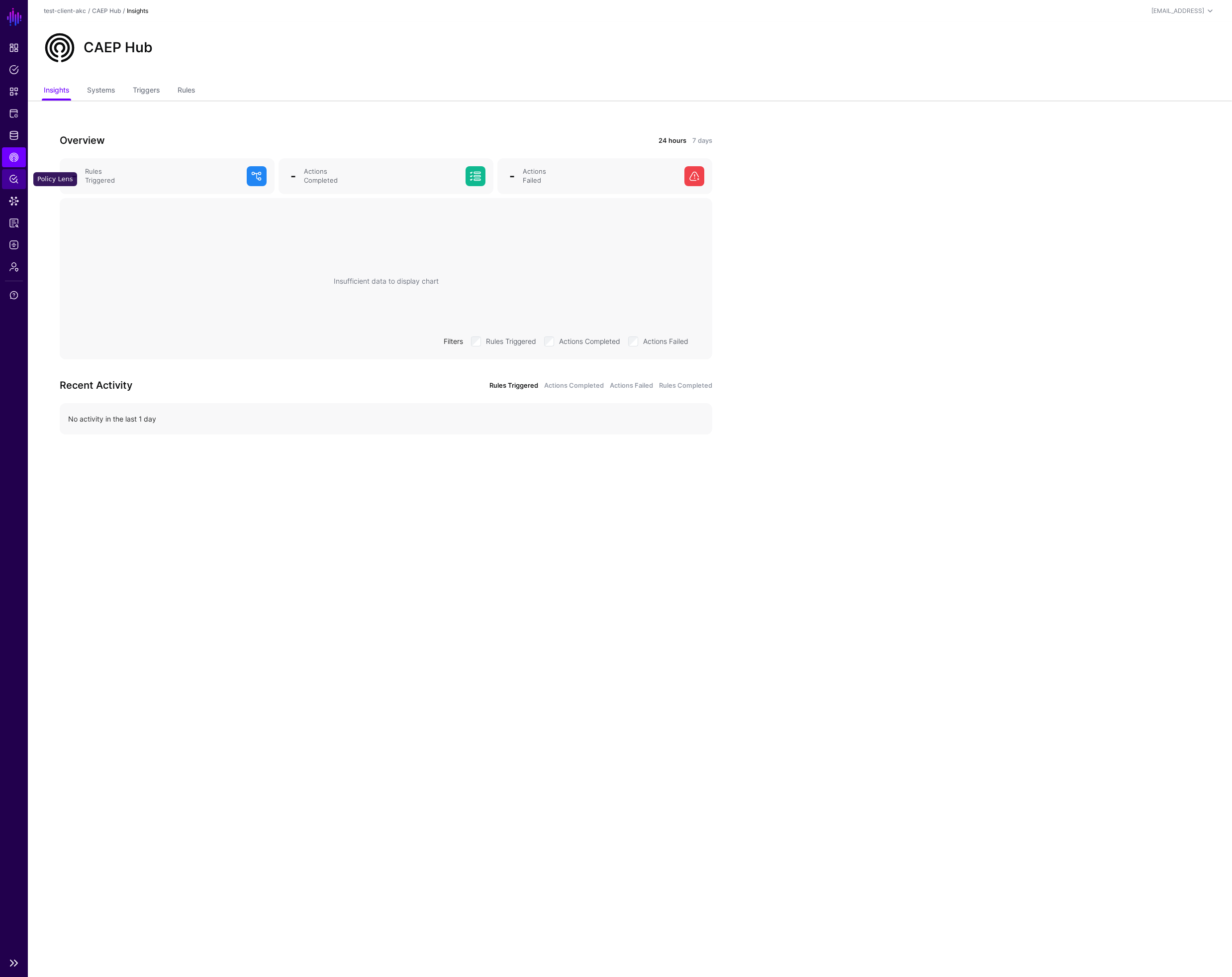
click at [15, 177] on span "Policy Lens" at bounding box center [13, 179] width 10 height 10
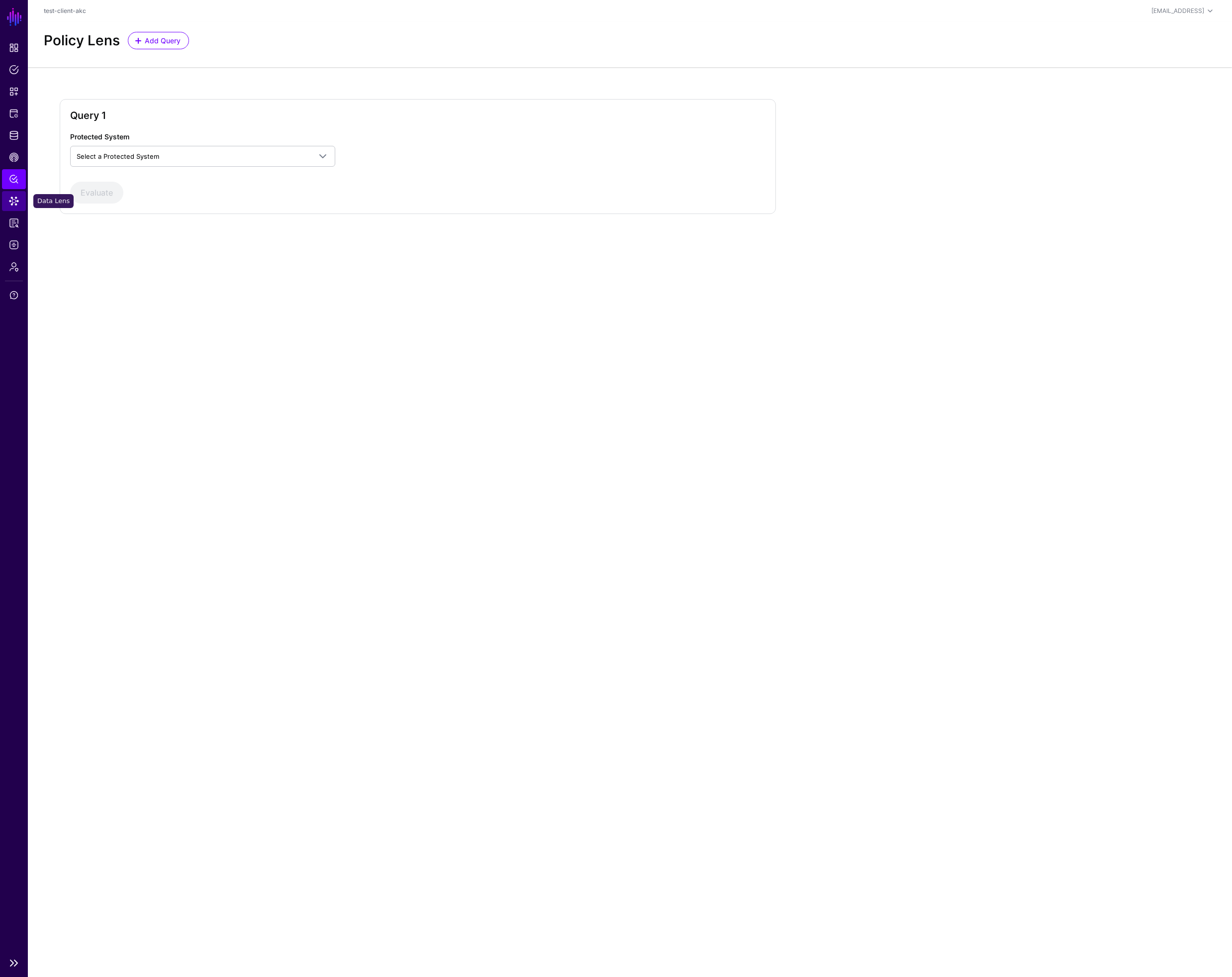
click at [17, 200] on span "Data Lens" at bounding box center [13, 201] width 10 height 10
click at [121, 121] on span at bounding box center [142, 118] width 161 height 12
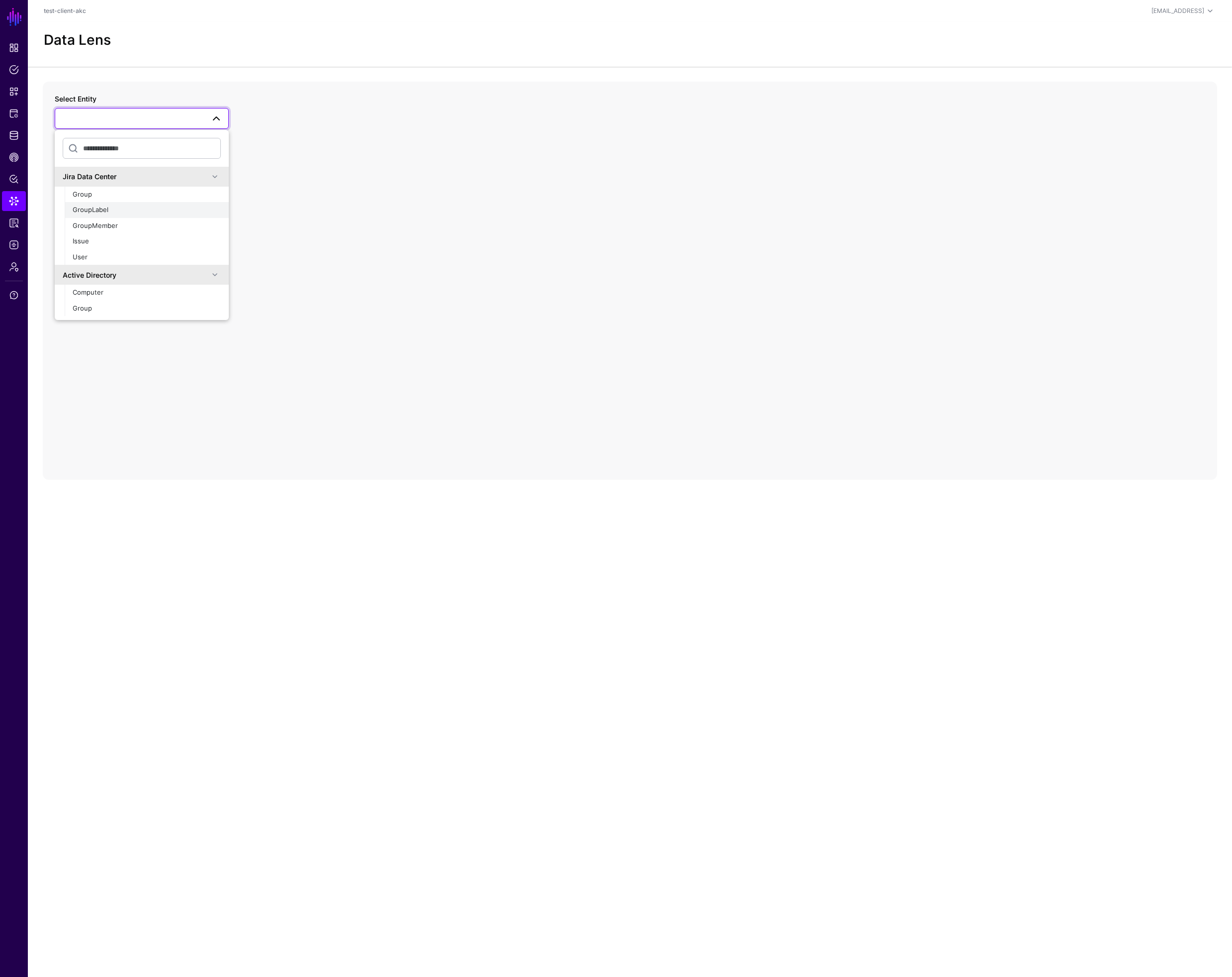
click at [122, 211] on div "GroupLabel" at bounding box center [146, 210] width 148 height 10
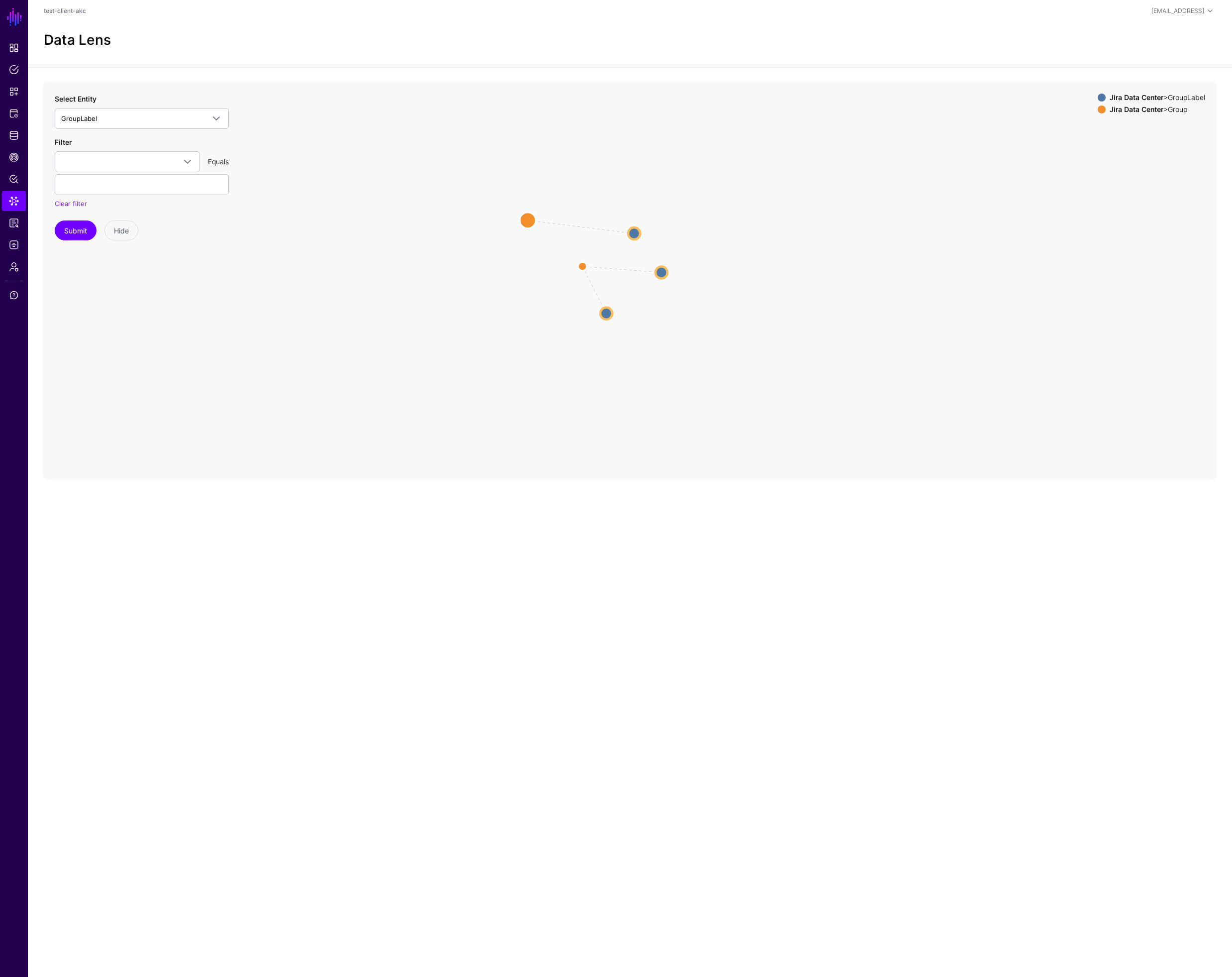
drag, startPoint x: 657, startPoint y: 313, endPoint x: 526, endPoint y: 218, distance: 161.8
click at [526, 218] on circle at bounding box center [528, 220] width 16 height 16
drag, startPoint x: 607, startPoint y: 318, endPoint x: 551, endPoint y: 321, distance: 56.1
click at [551, 321] on circle at bounding box center [551, 319] width 12 height 12
drag, startPoint x: 669, startPoint y: 276, endPoint x: 683, endPoint y: 299, distance: 26.9
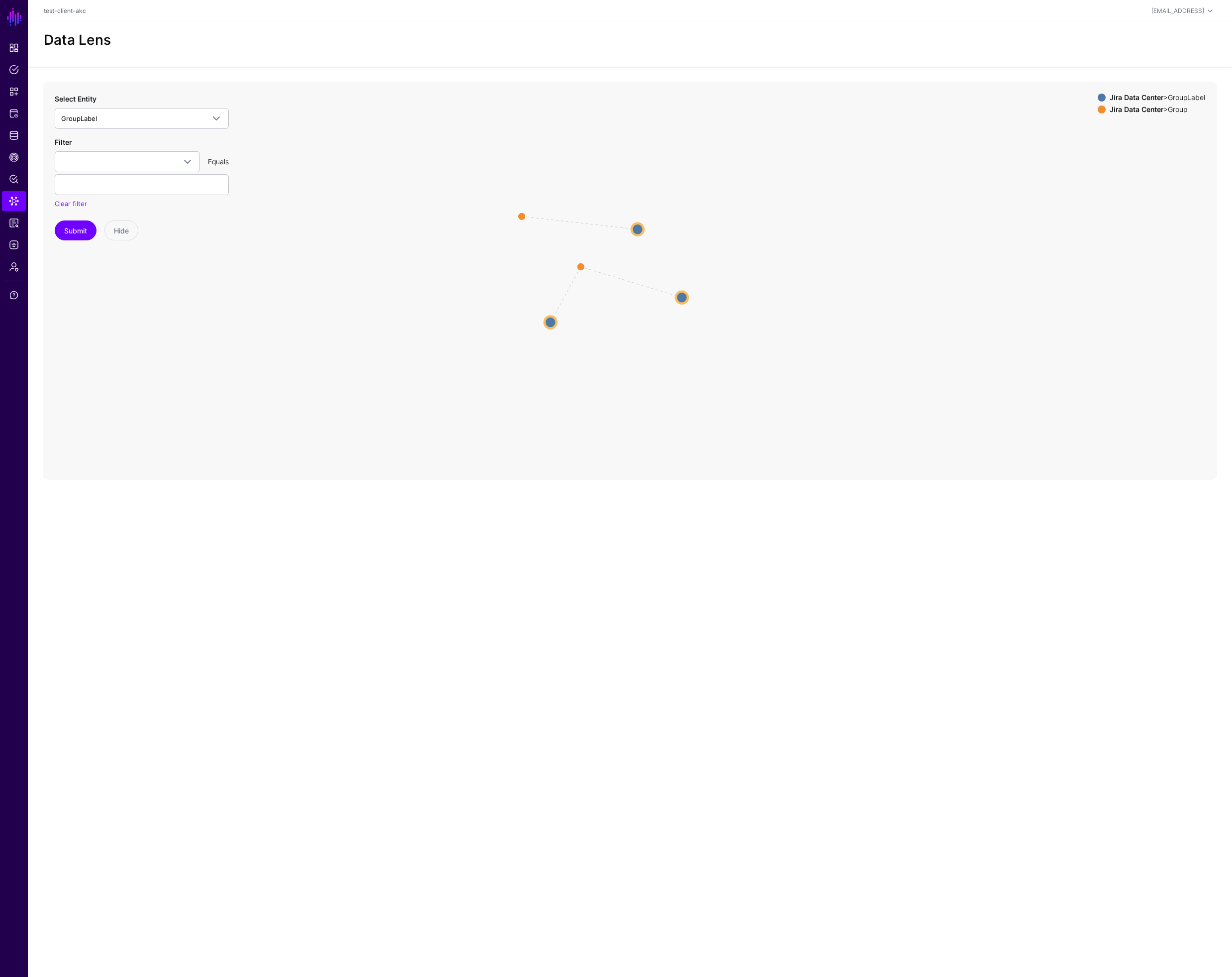
click at [683, 299] on circle at bounding box center [682, 297] width 12 height 12
click at [551, 327] on circle at bounding box center [550, 325] width 12 height 12
click at [687, 299] on circle at bounding box center [684, 299] width 12 height 12
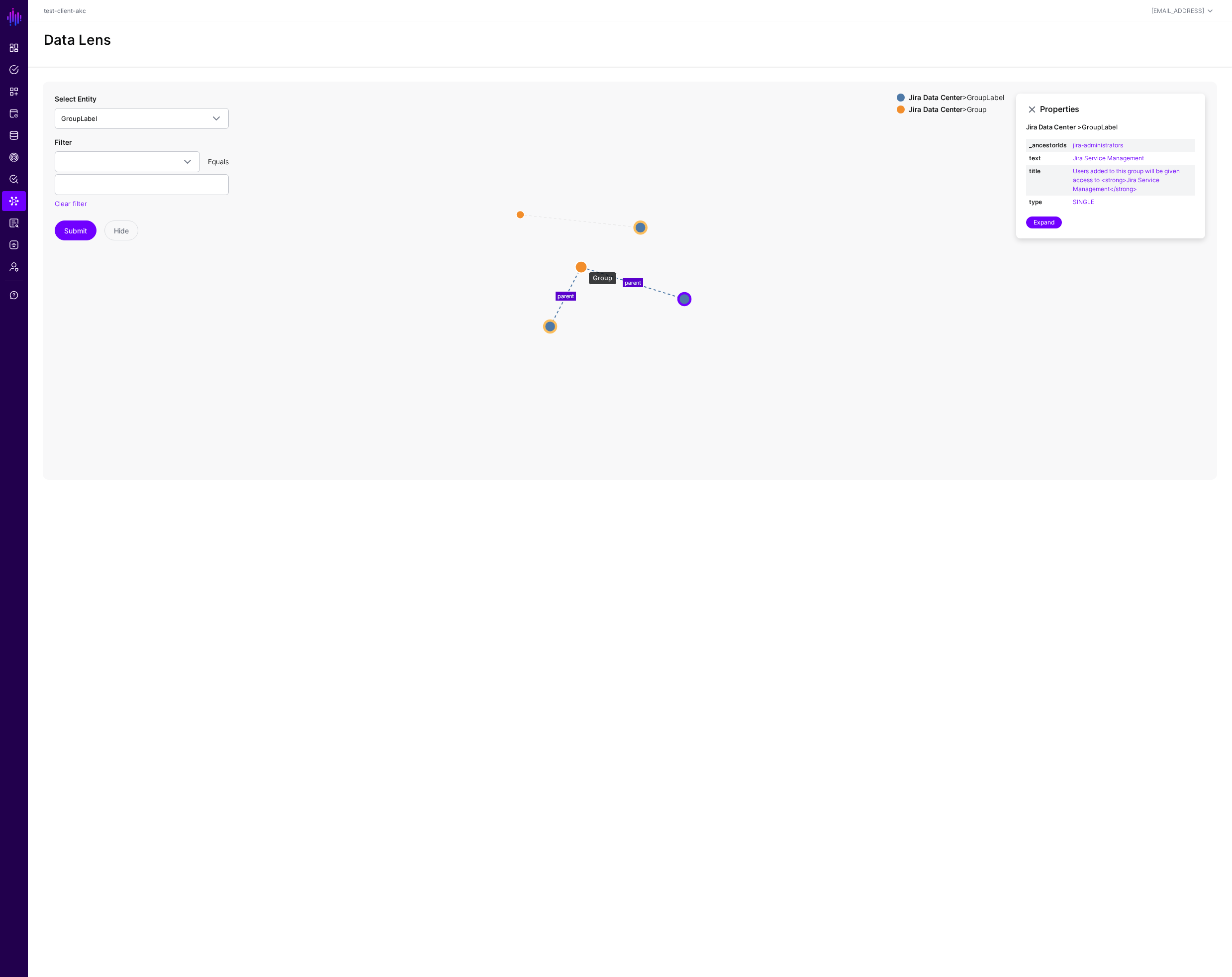
click at [583, 267] on circle at bounding box center [581, 267] width 12 height 12
drag, startPoint x: 690, startPoint y: 301, endPoint x: 624, endPoint y: 333, distance: 73.3
click at [624, 333] on circle at bounding box center [619, 331] width 12 height 12
click at [547, 337] on circle at bounding box center [546, 334] width 12 height 12
